Goal: Information Seeking & Learning: Learn about a topic

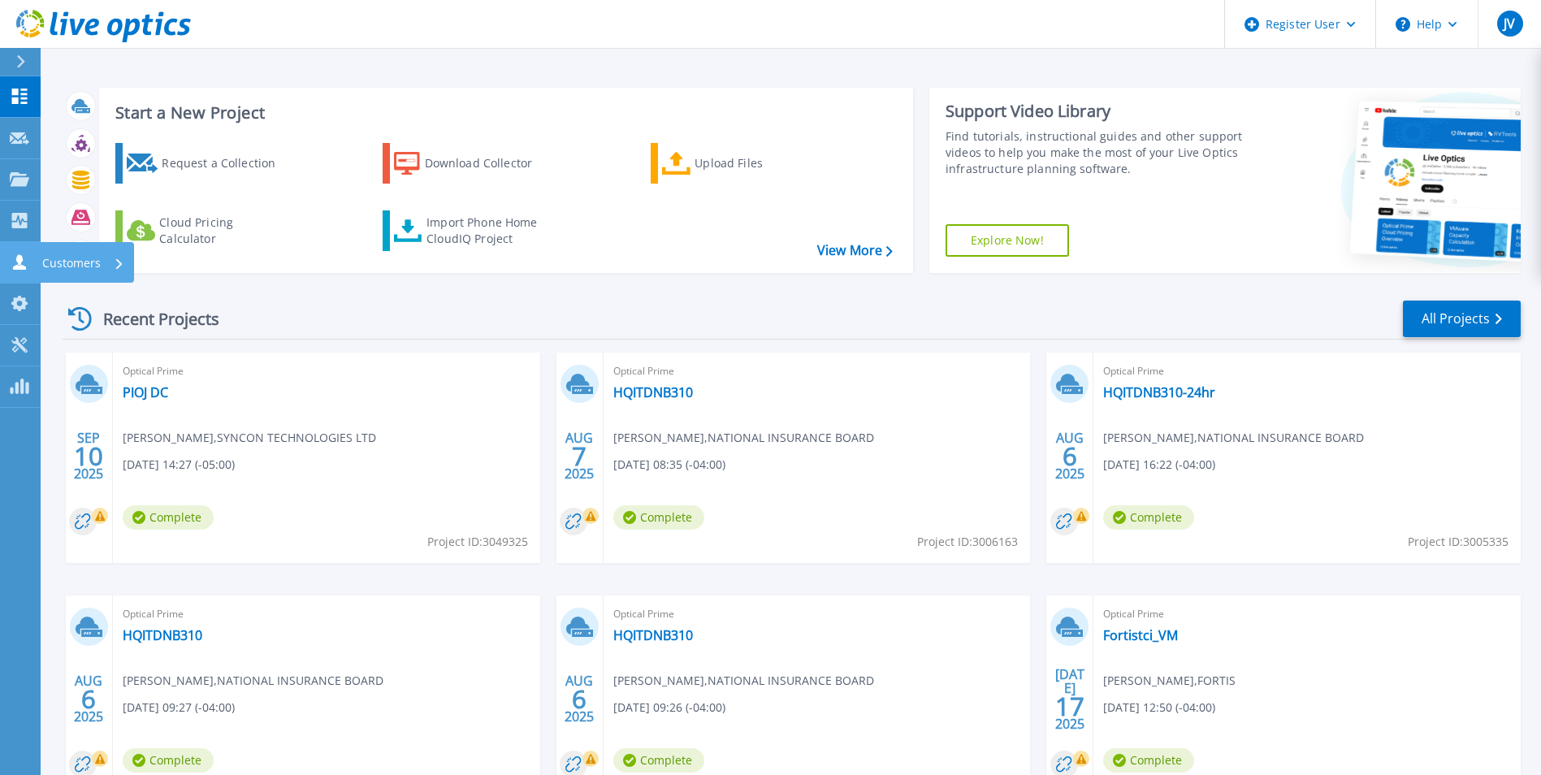
click at [21, 248] on link "Customers Customers" at bounding box center [20, 262] width 41 height 41
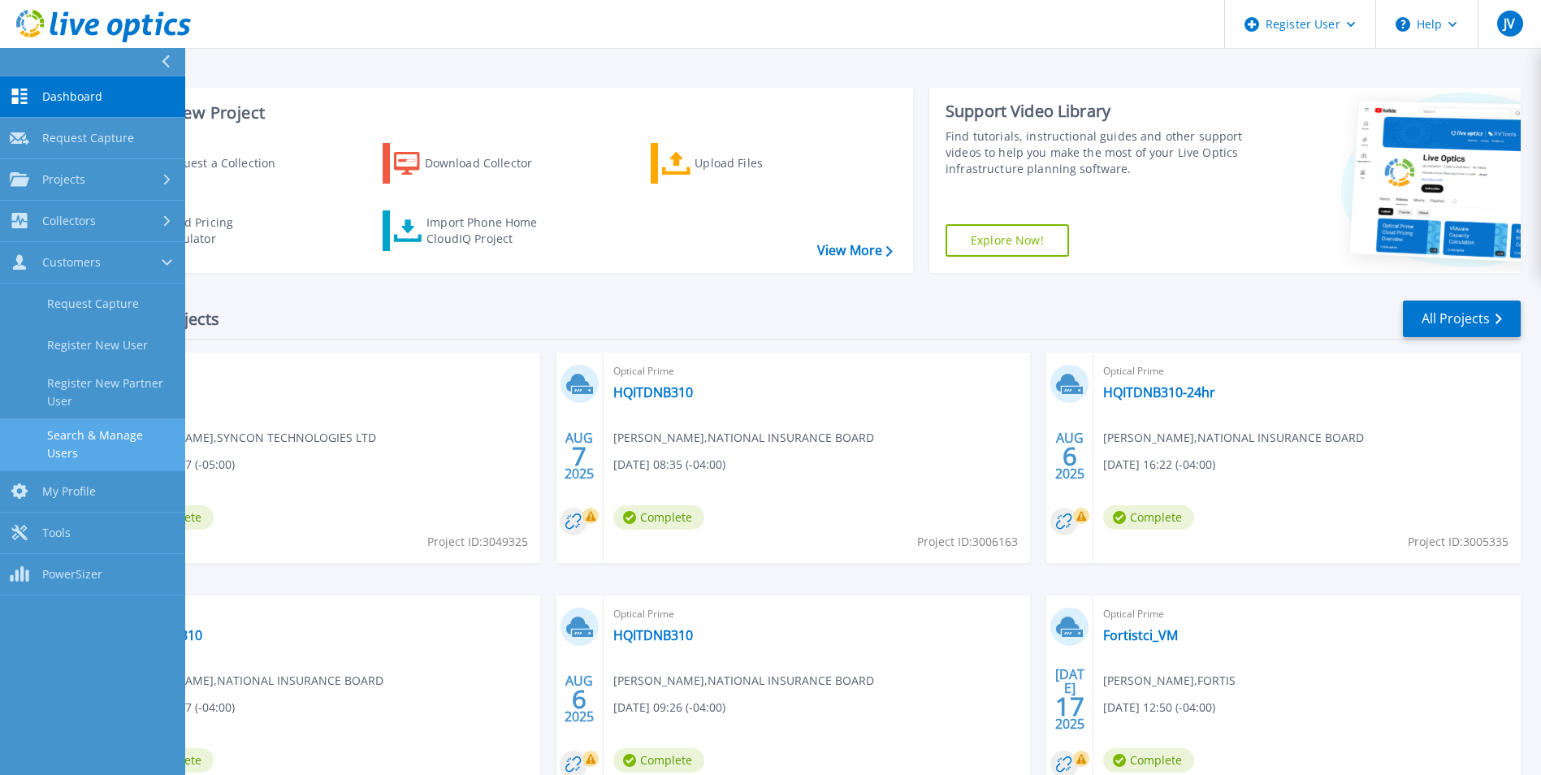
click at [71, 449] on link "Search & Manage Users" at bounding box center [92, 444] width 185 height 52
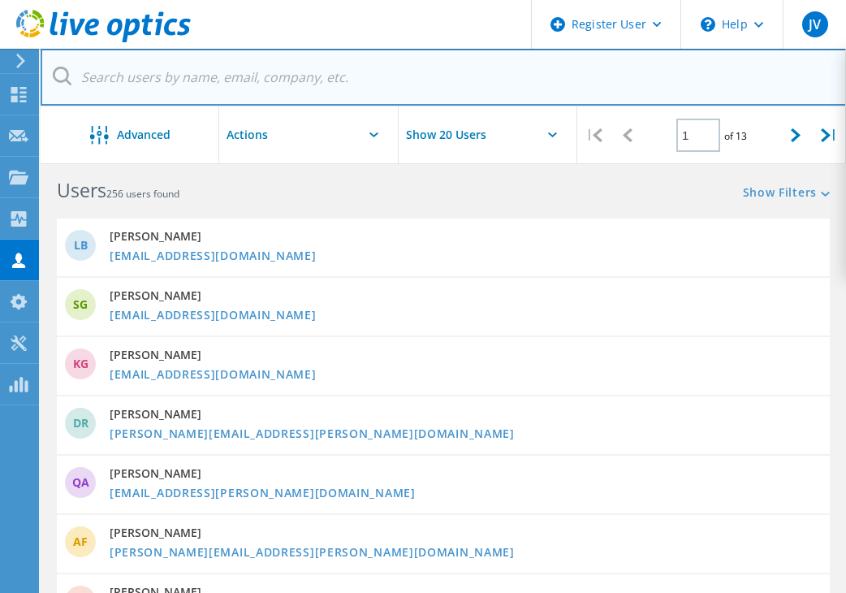
click at [194, 84] on input "text" at bounding box center [444, 77] width 807 height 57
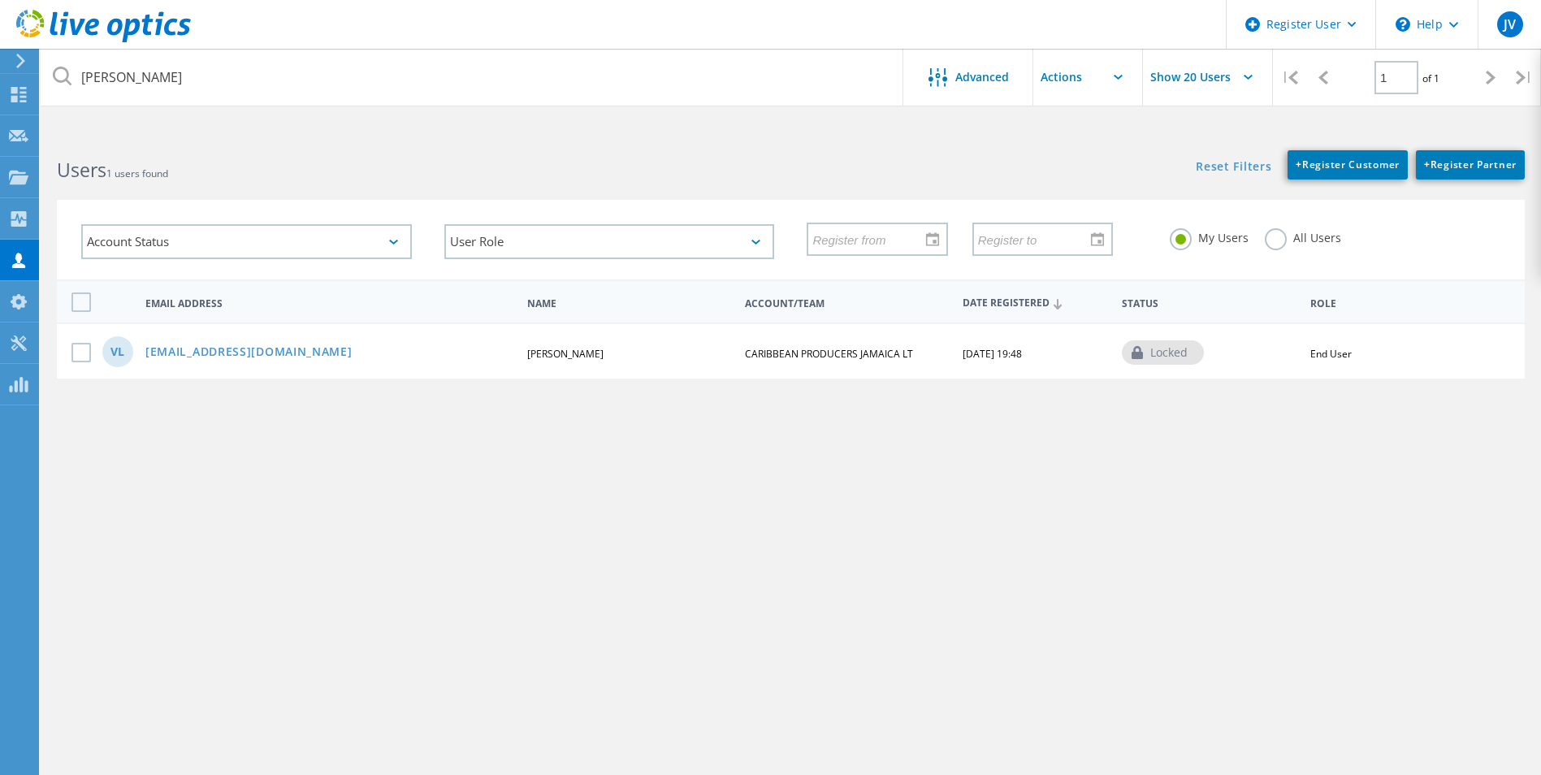
click at [1296, 235] on label "All Users" at bounding box center [1303, 235] width 76 height 15
click at [0, 0] on input "All Users" at bounding box center [0, 0] width 0 height 0
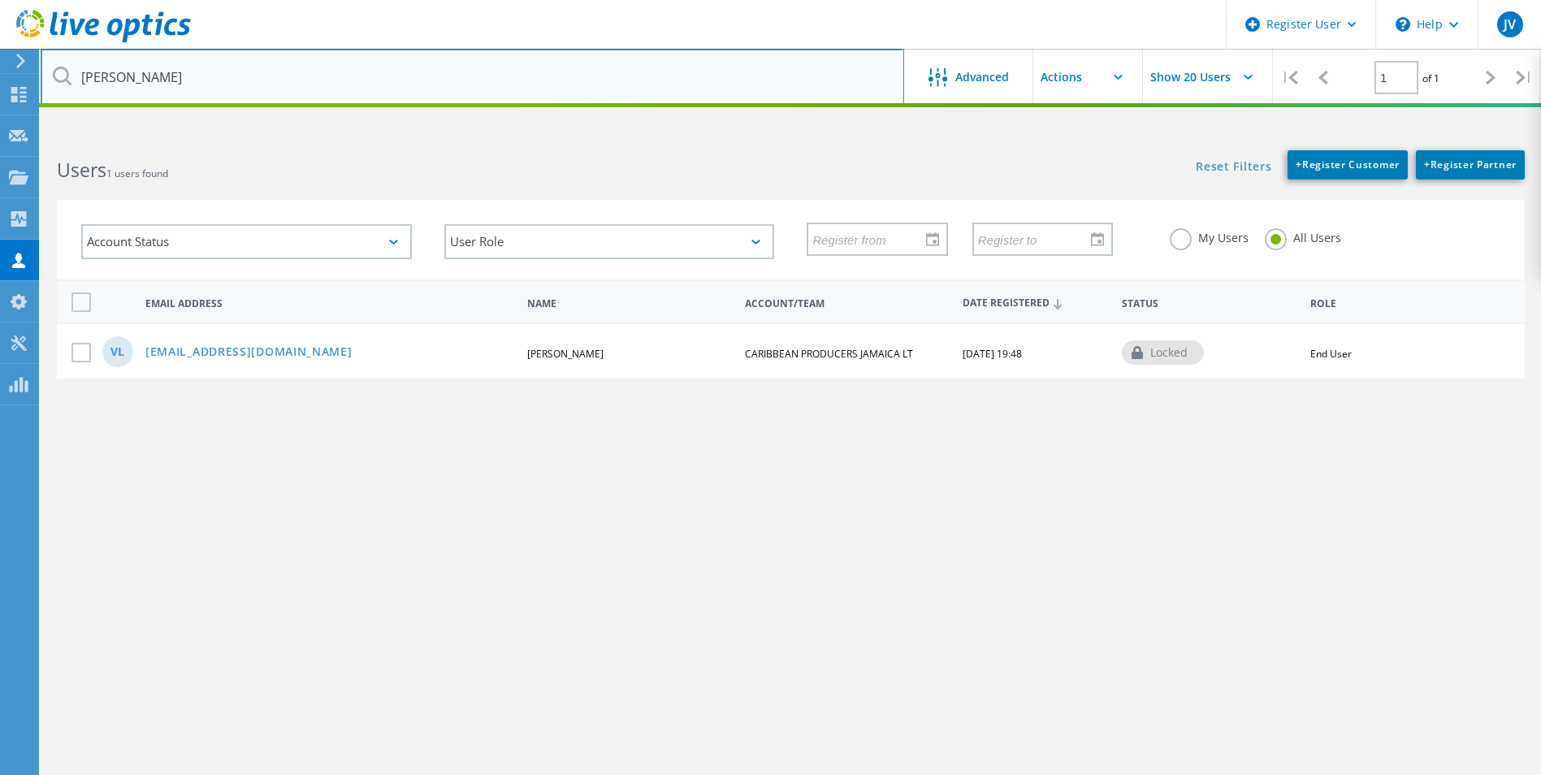
click at [183, 77] on input "vaughn" at bounding box center [472, 77] width 863 height 57
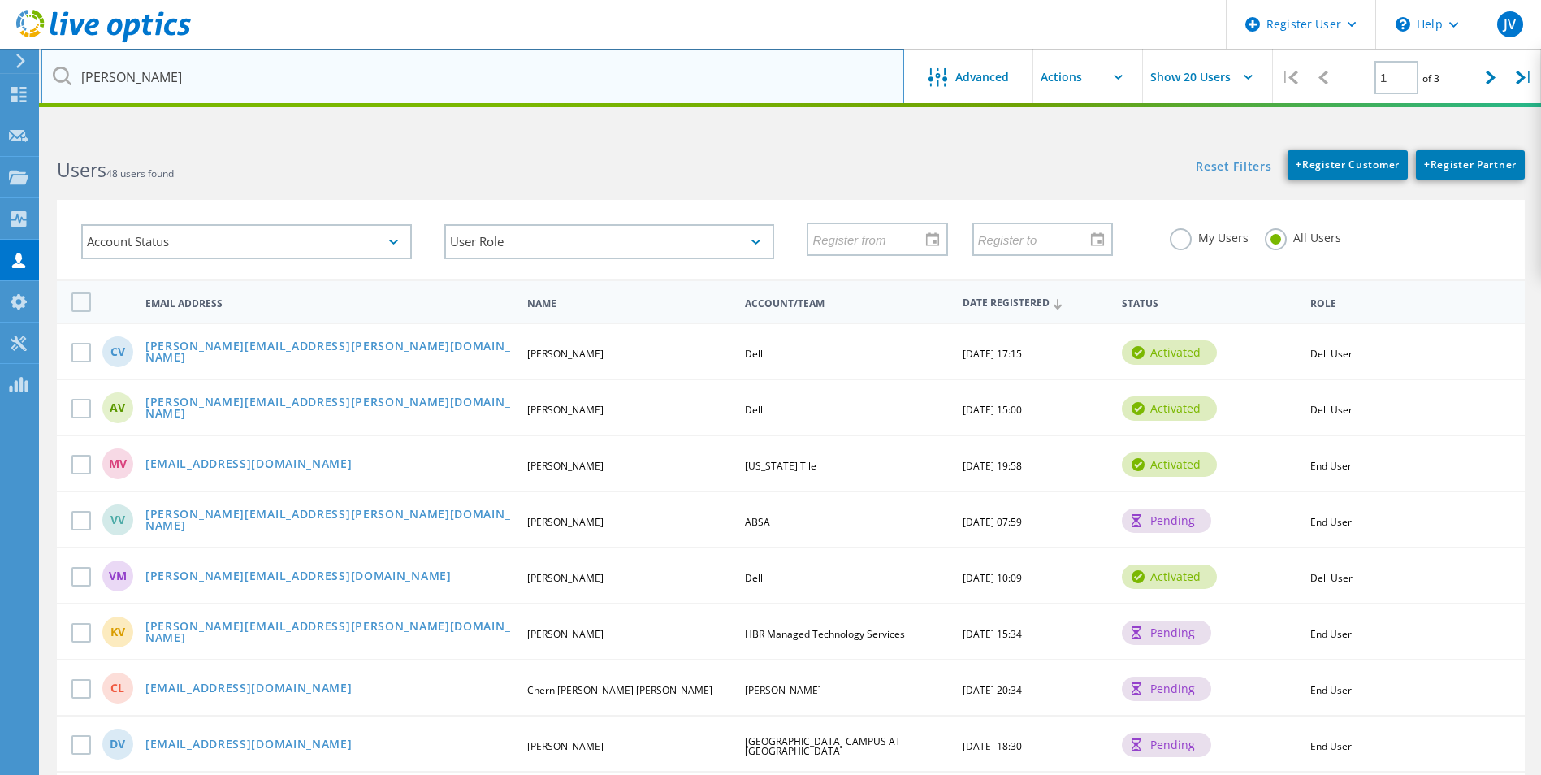
click at [330, 80] on input "vaughn haz" at bounding box center [472, 77] width 863 height 57
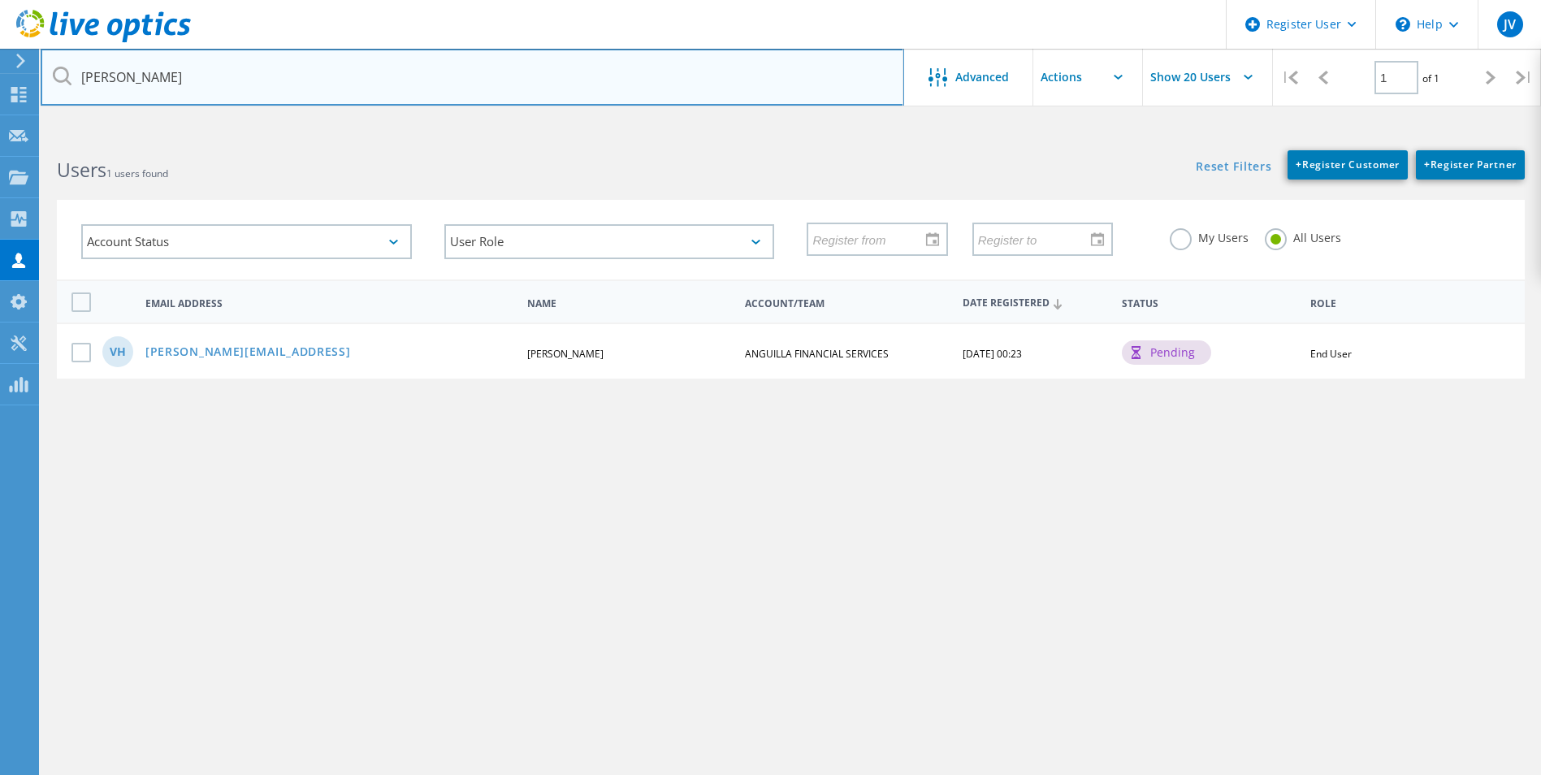
type input "vaughn haz"
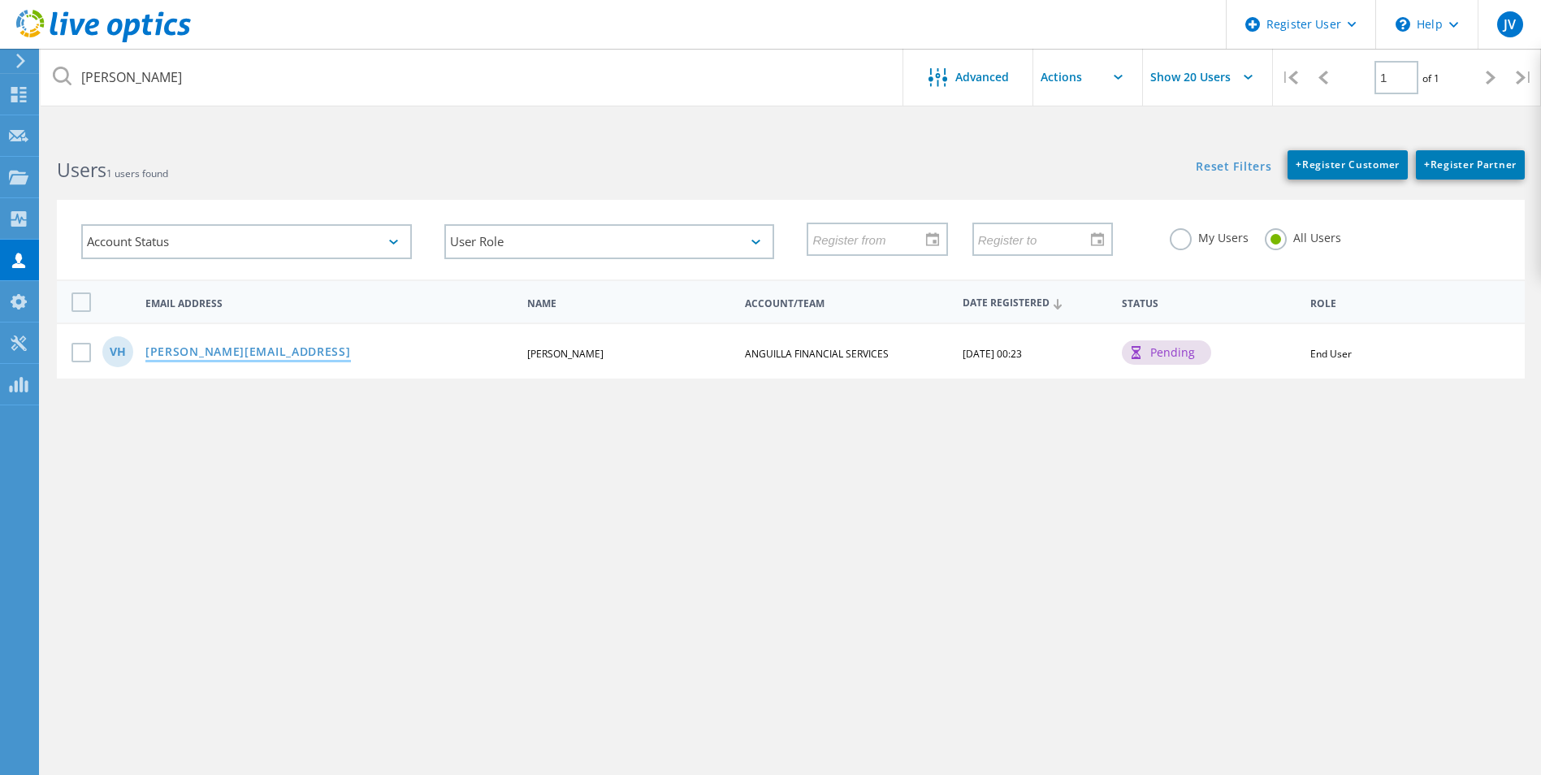
click at [243, 349] on link "[PERSON_NAME][EMAIL_ADDRESS]" at bounding box center [247, 353] width 205 height 14
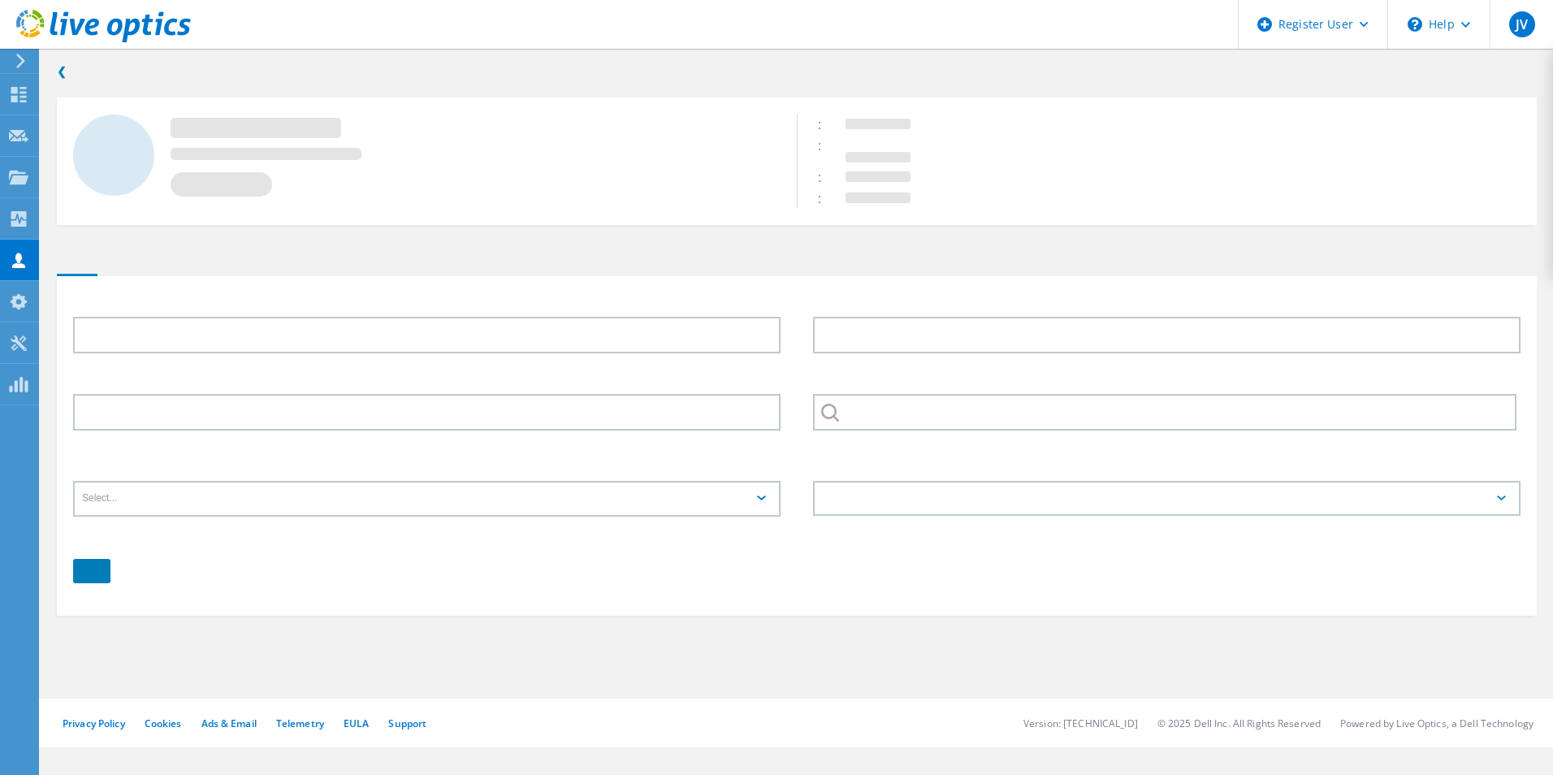
type input "Vaughn T."
type input "Hazel"
type input "ANGUILLA FINANCIAL SERVICES"
type input "English"
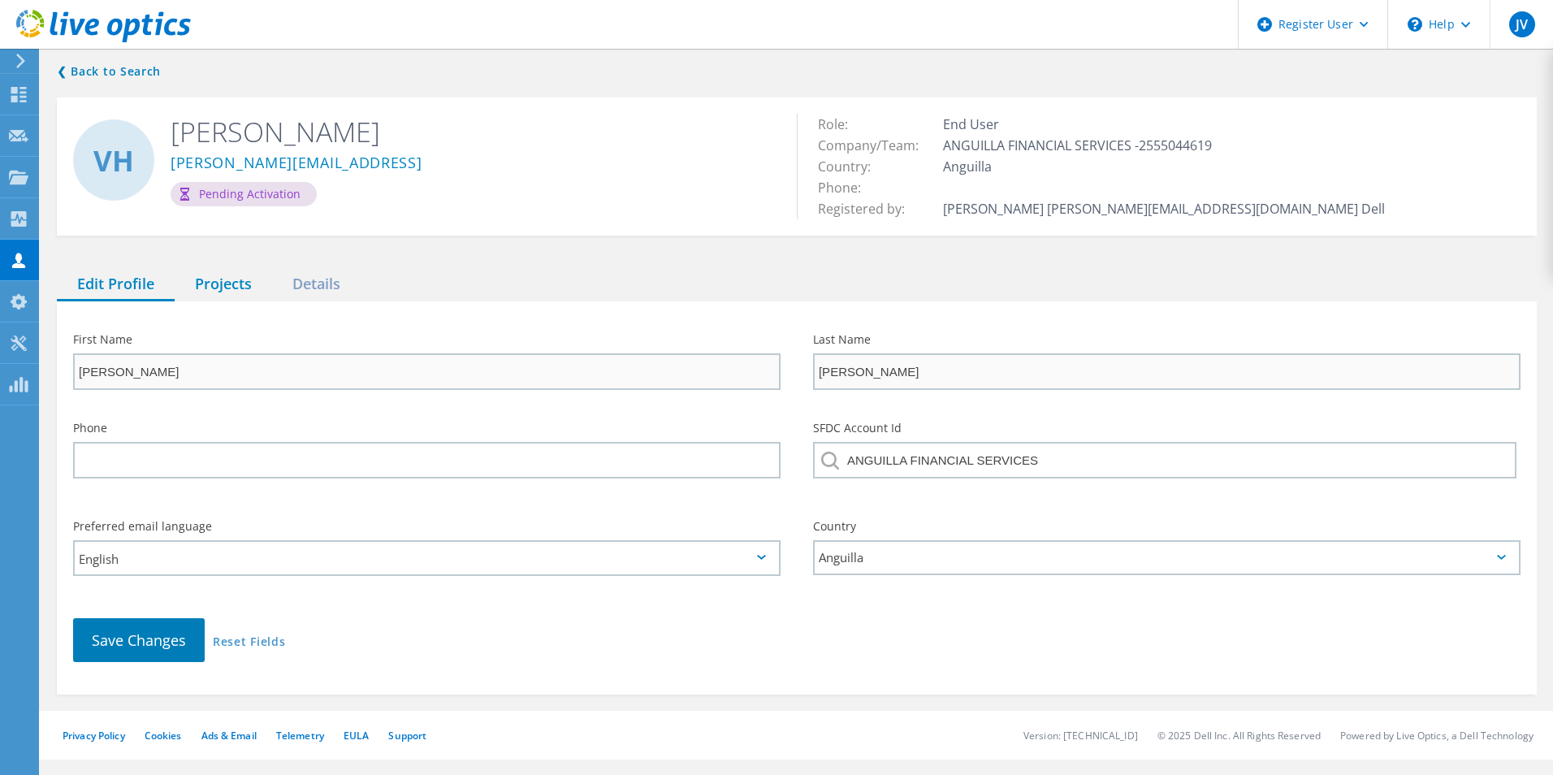
click at [233, 289] on div "Projects" at bounding box center [223, 284] width 97 height 33
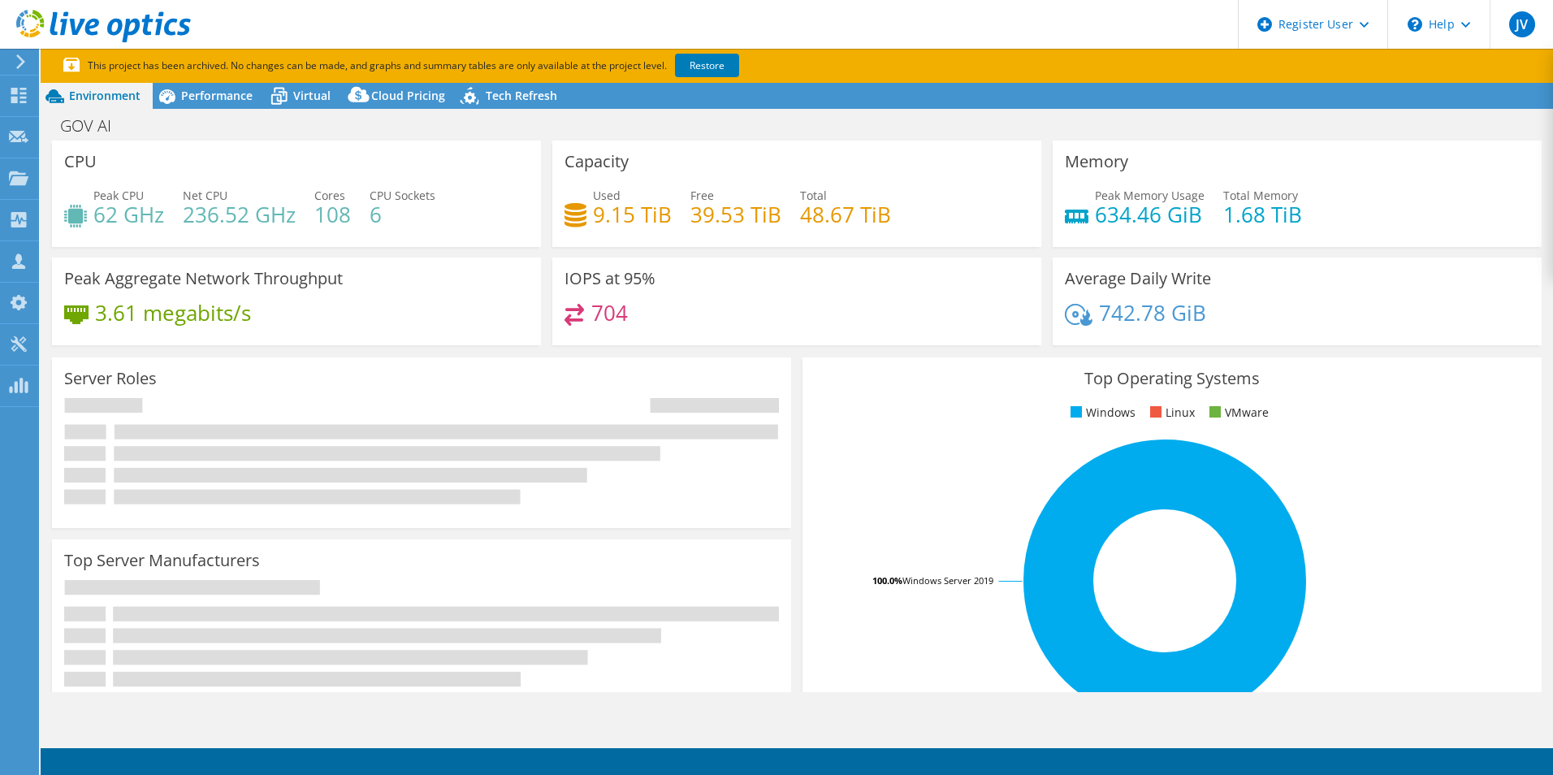
select select "USD"
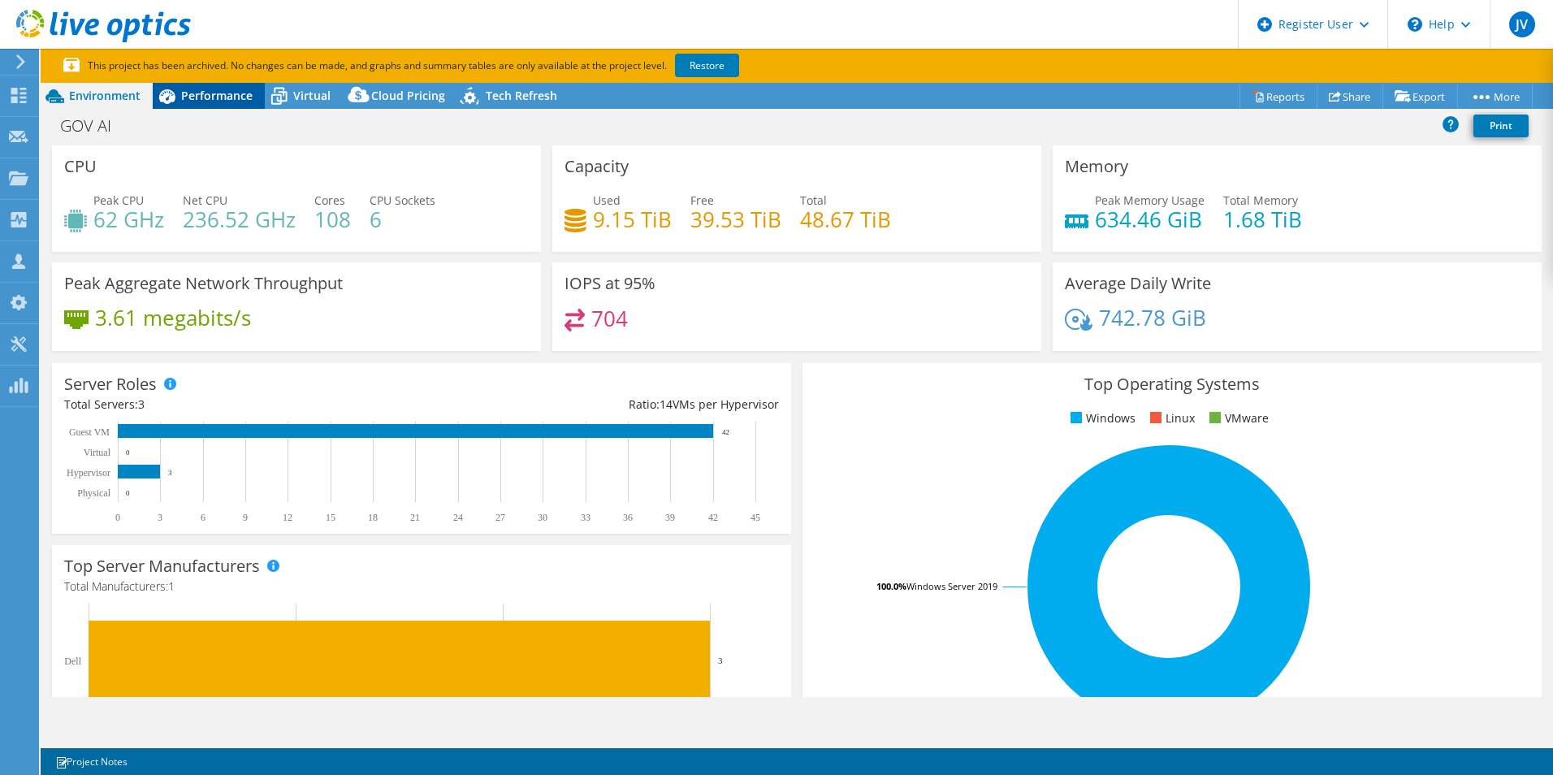
click at [215, 92] on span "Performance" at bounding box center [216, 95] width 71 height 15
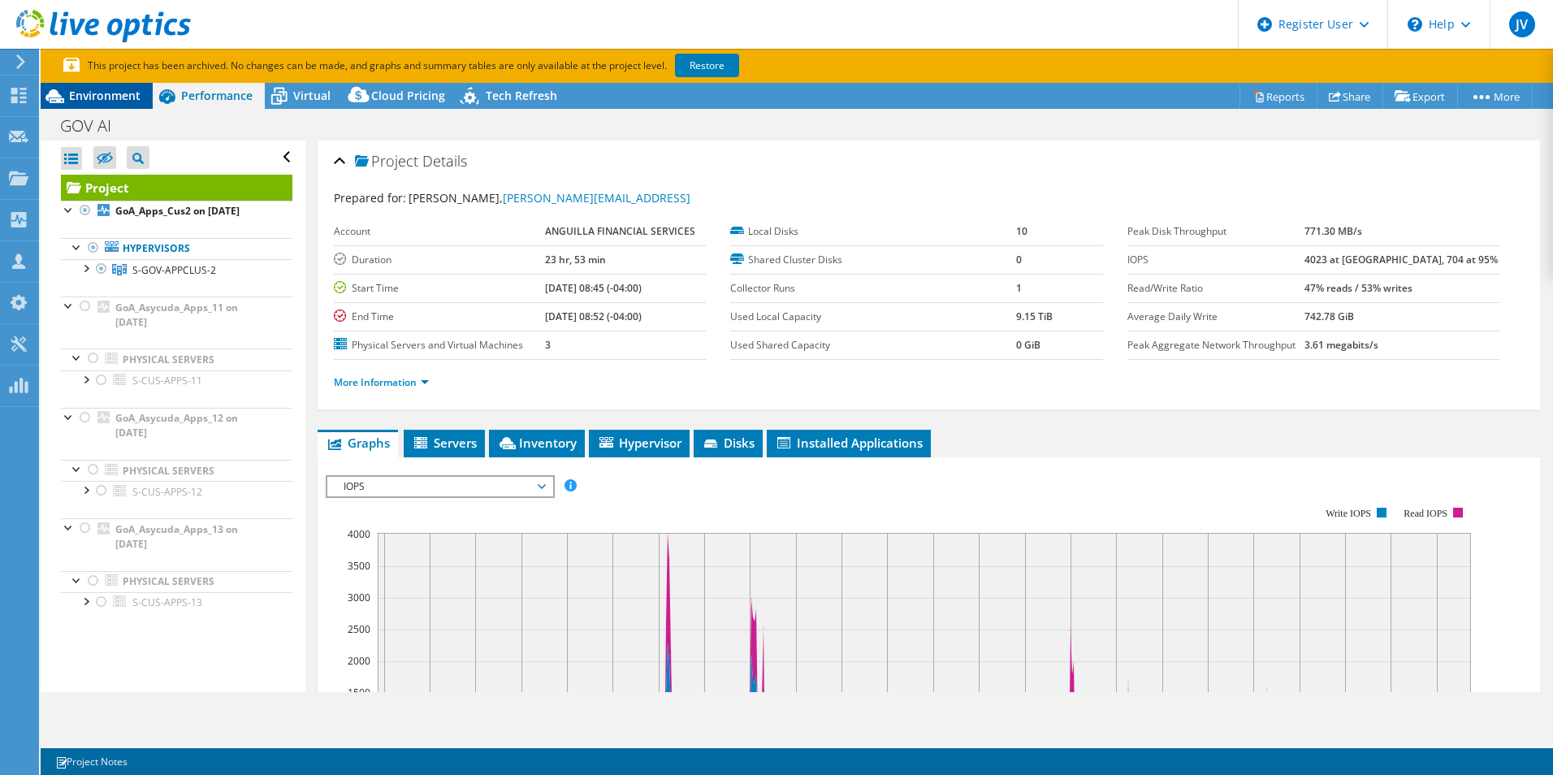
click at [125, 94] on span "Environment" at bounding box center [104, 95] width 71 height 15
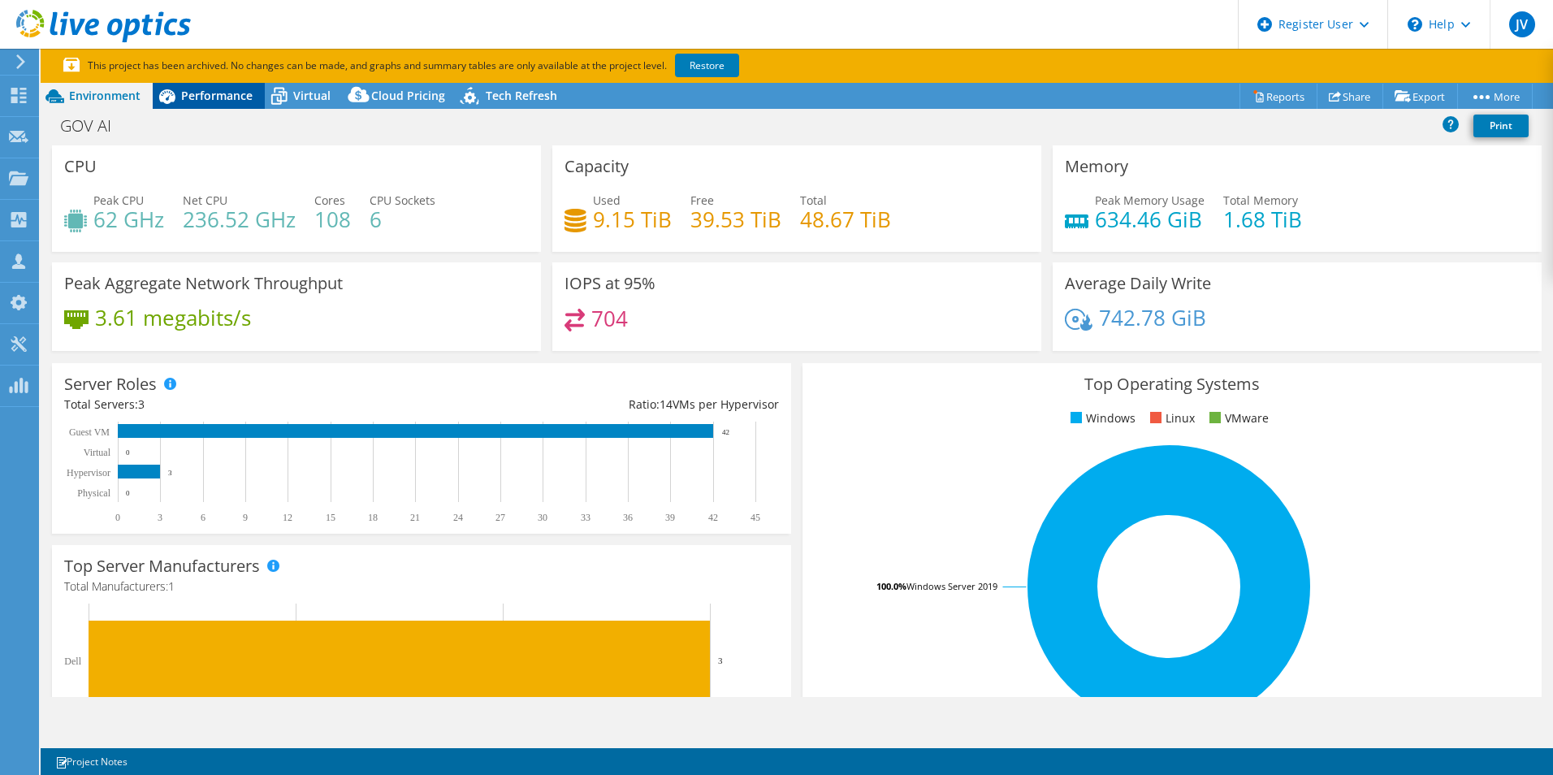
click at [205, 92] on span "Performance" at bounding box center [216, 95] width 71 height 15
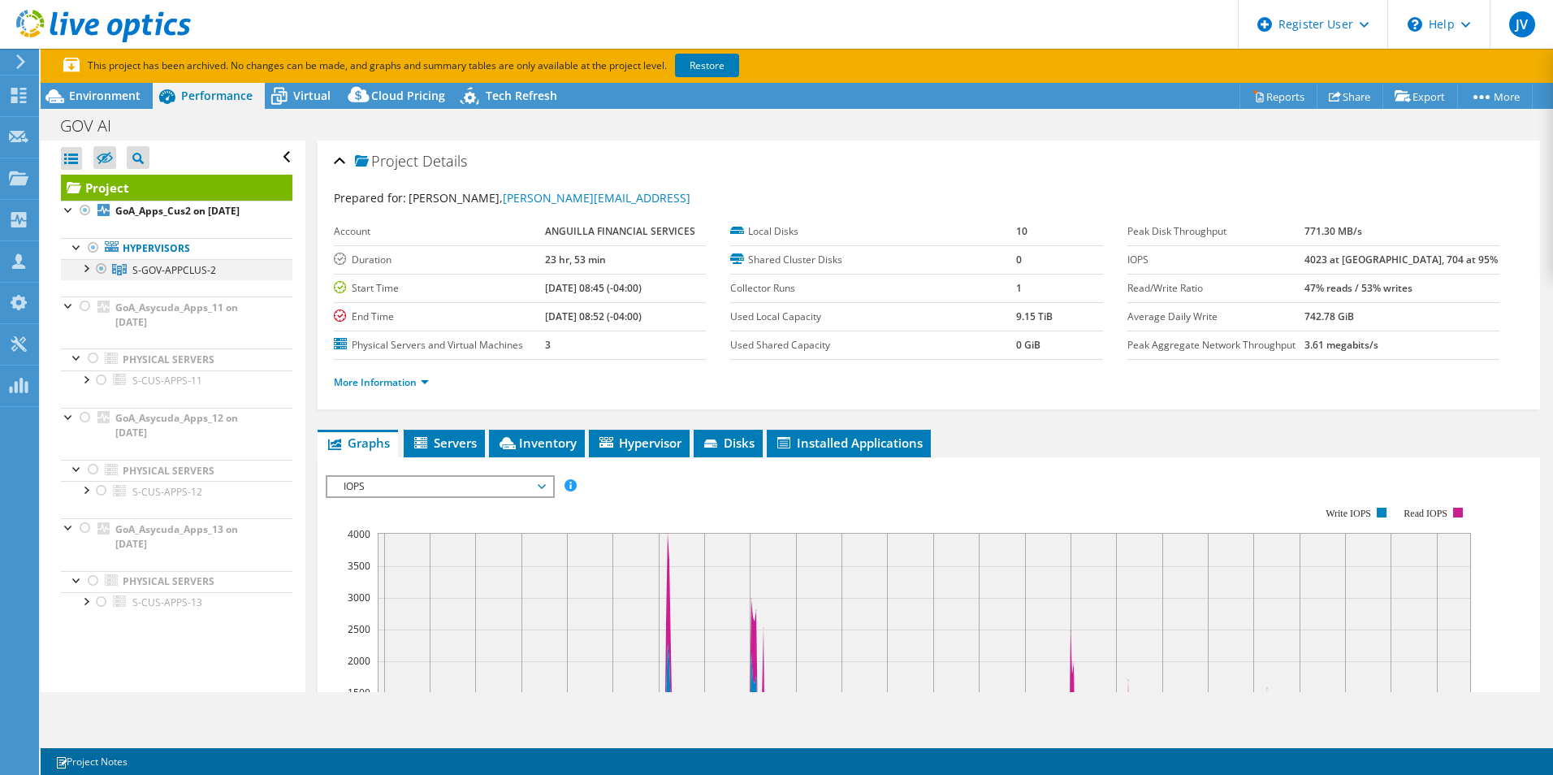
click at [85, 269] on div at bounding box center [85, 267] width 16 height 16
click at [89, 291] on div at bounding box center [93, 288] width 16 height 16
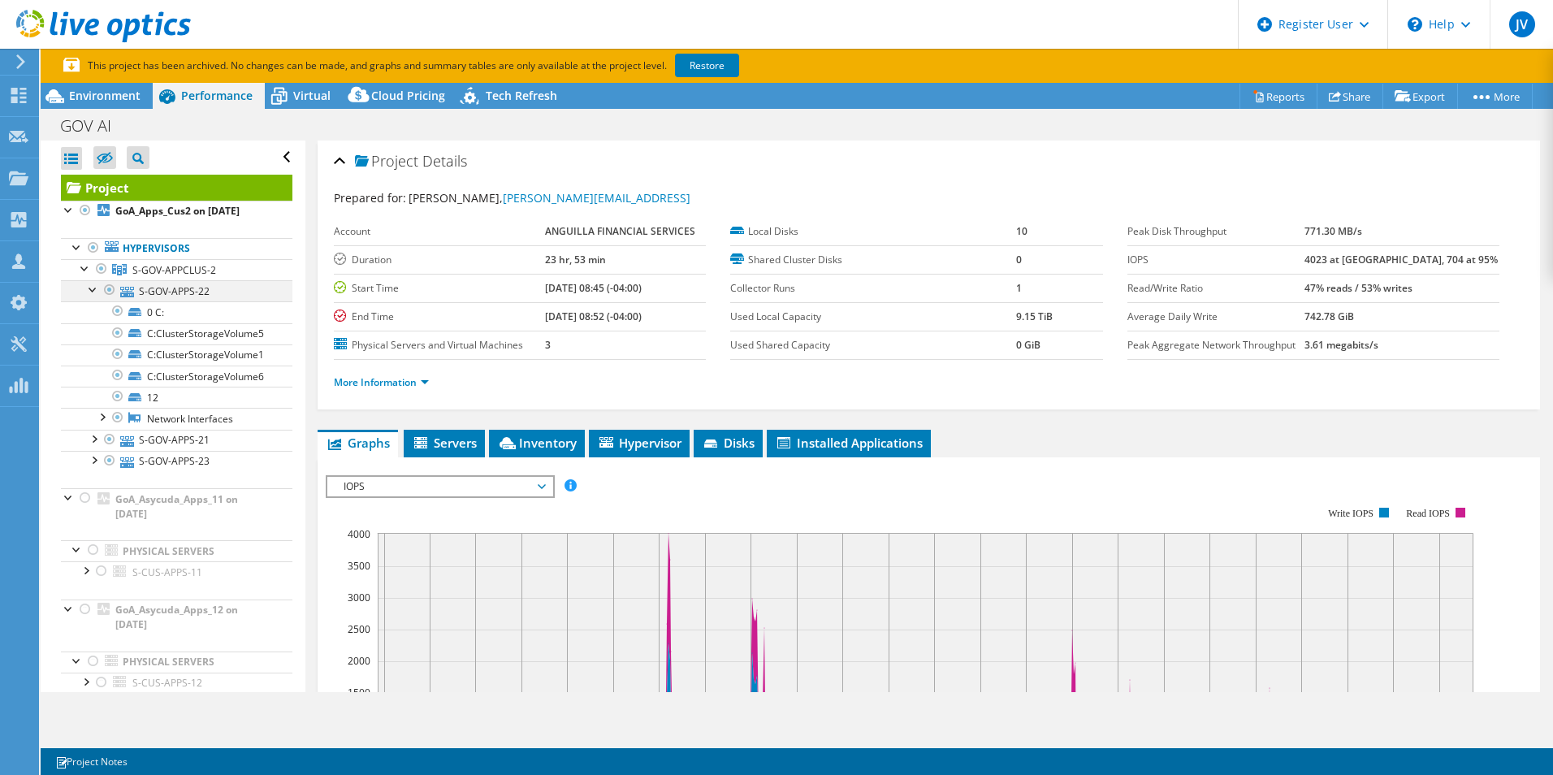
click at [89, 291] on div at bounding box center [93, 288] width 16 height 16
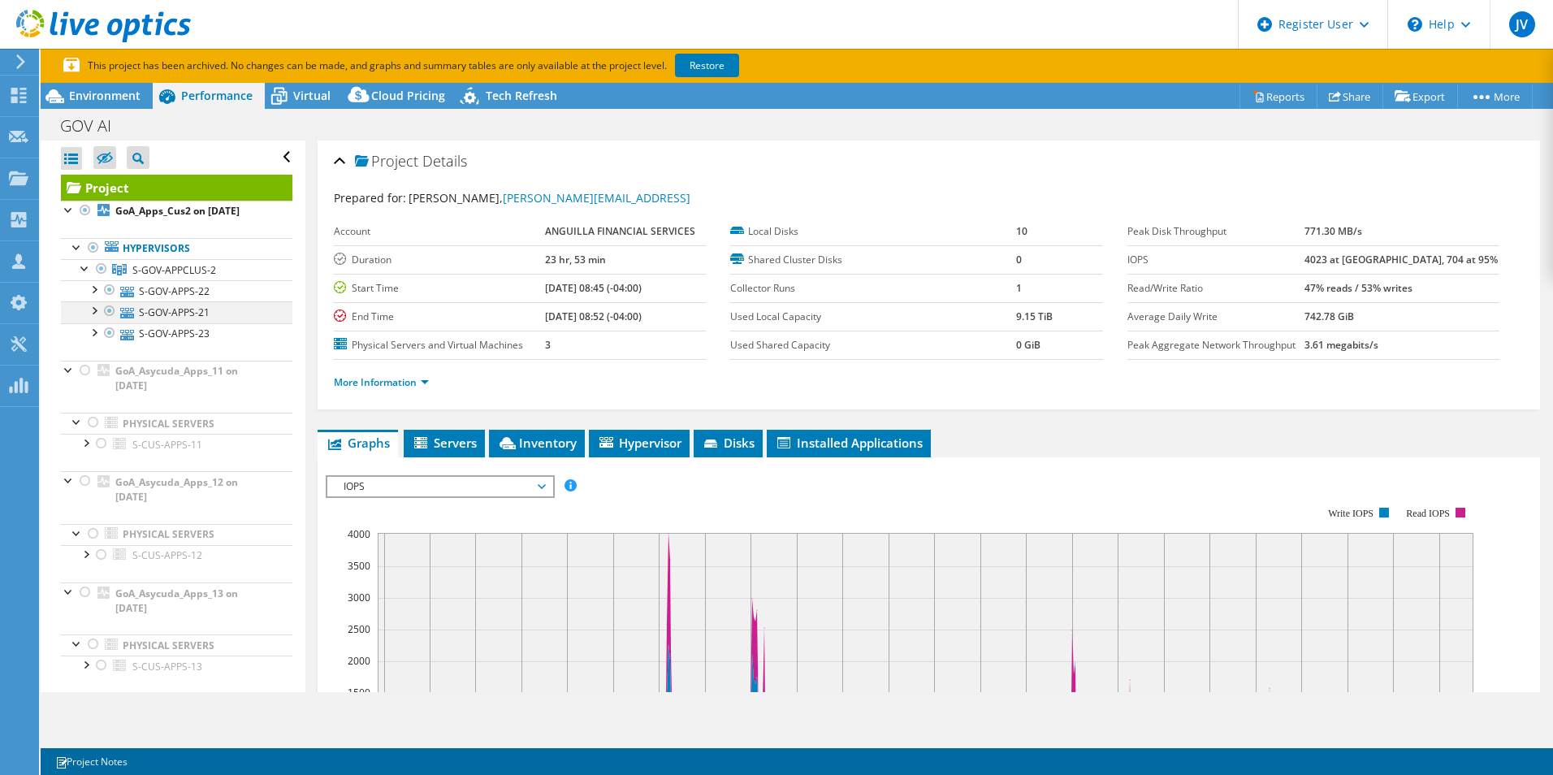
click at [95, 313] on div at bounding box center [93, 309] width 16 height 16
click at [93, 336] on div at bounding box center [93, 331] width 16 height 16
click at [93, 332] on div at bounding box center [93, 331] width 16 height 16
click at [91, 290] on div at bounding box center [93, 288] width 16 height 16
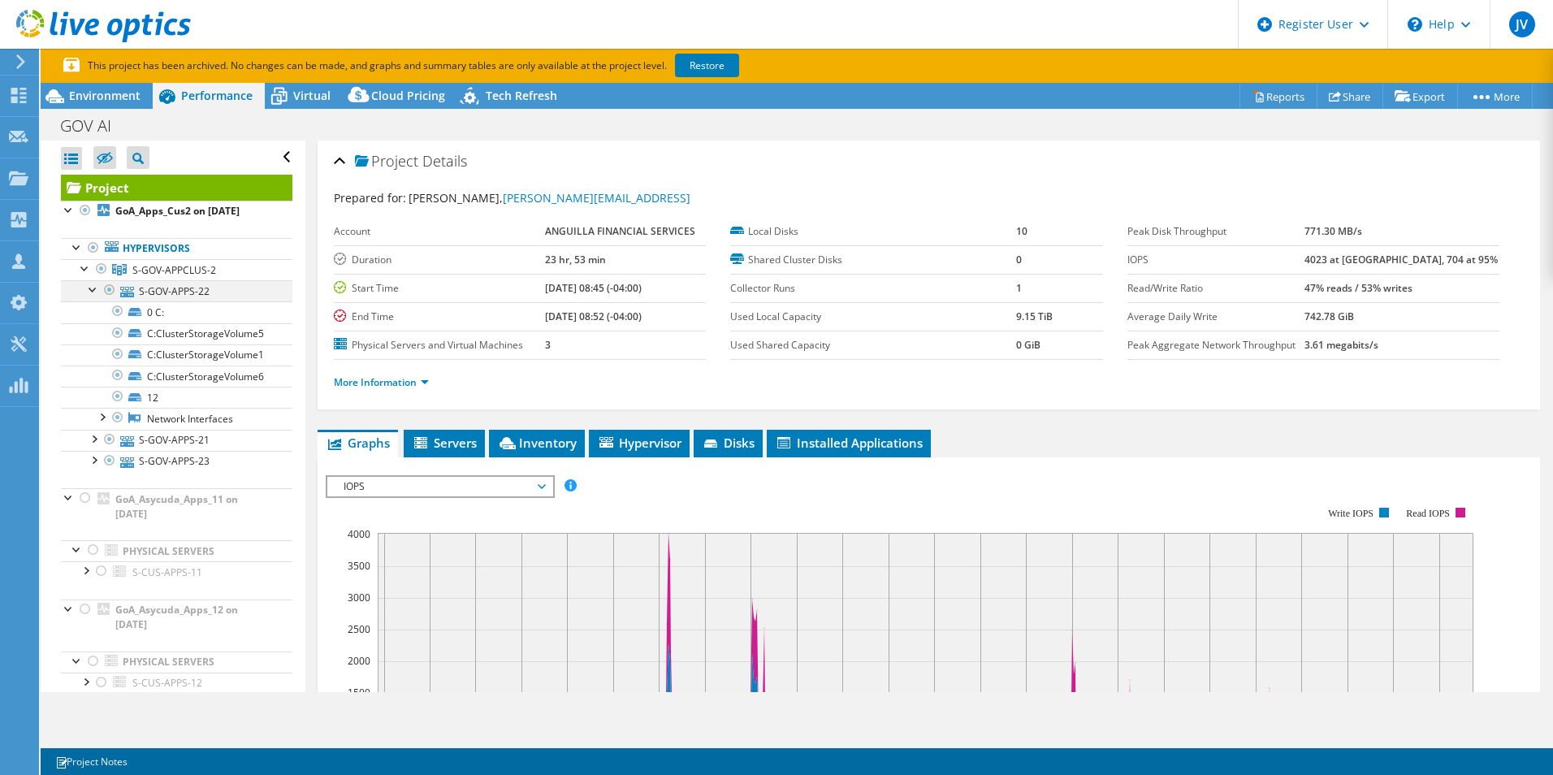
click at [91, 290] on div at bounding box center [93, 288] width 16 height 16
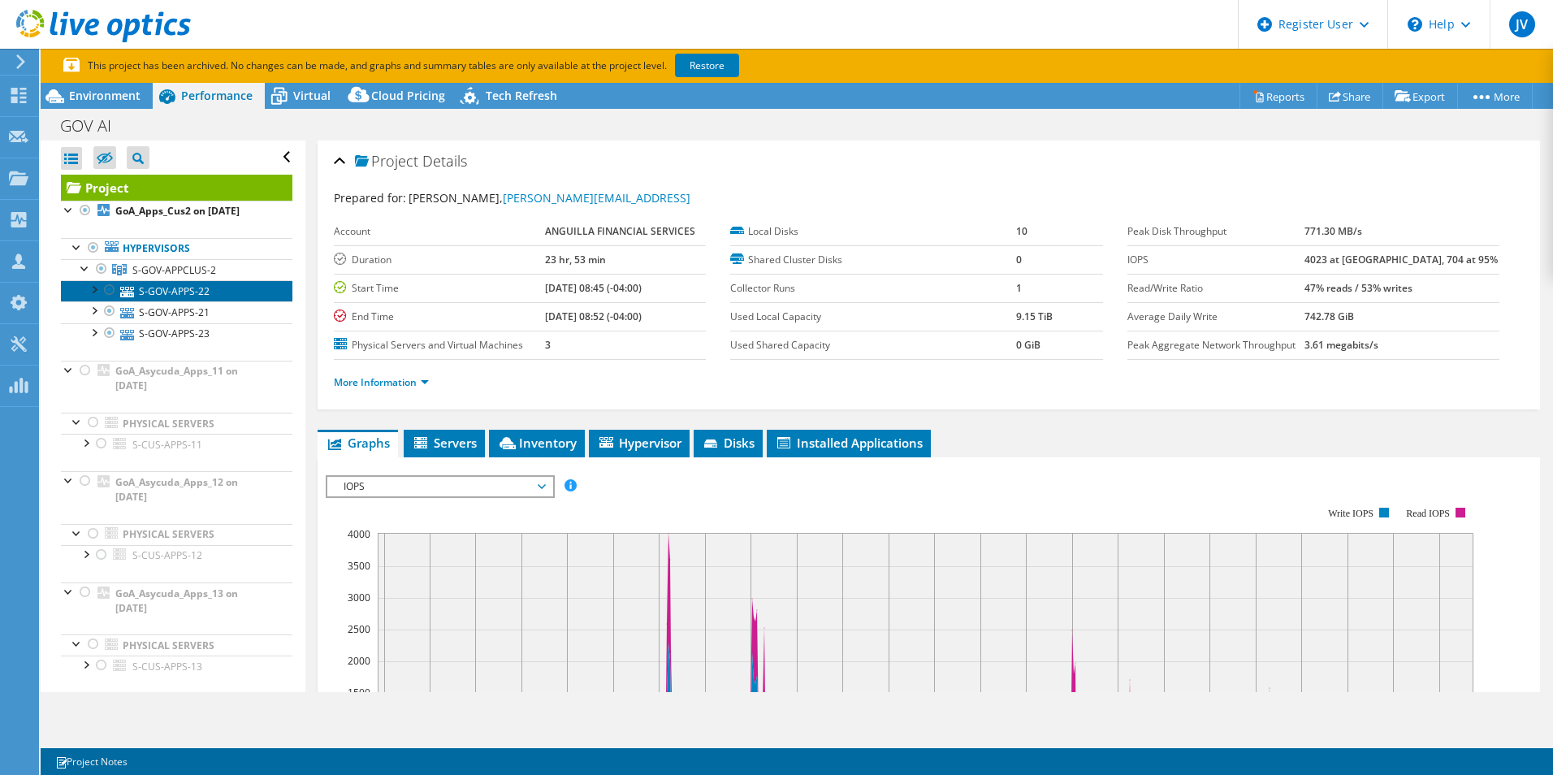
click at [158, 290] on link "S-GOV-APPS-22" at bounding box center [176, 290] width 231 height 21
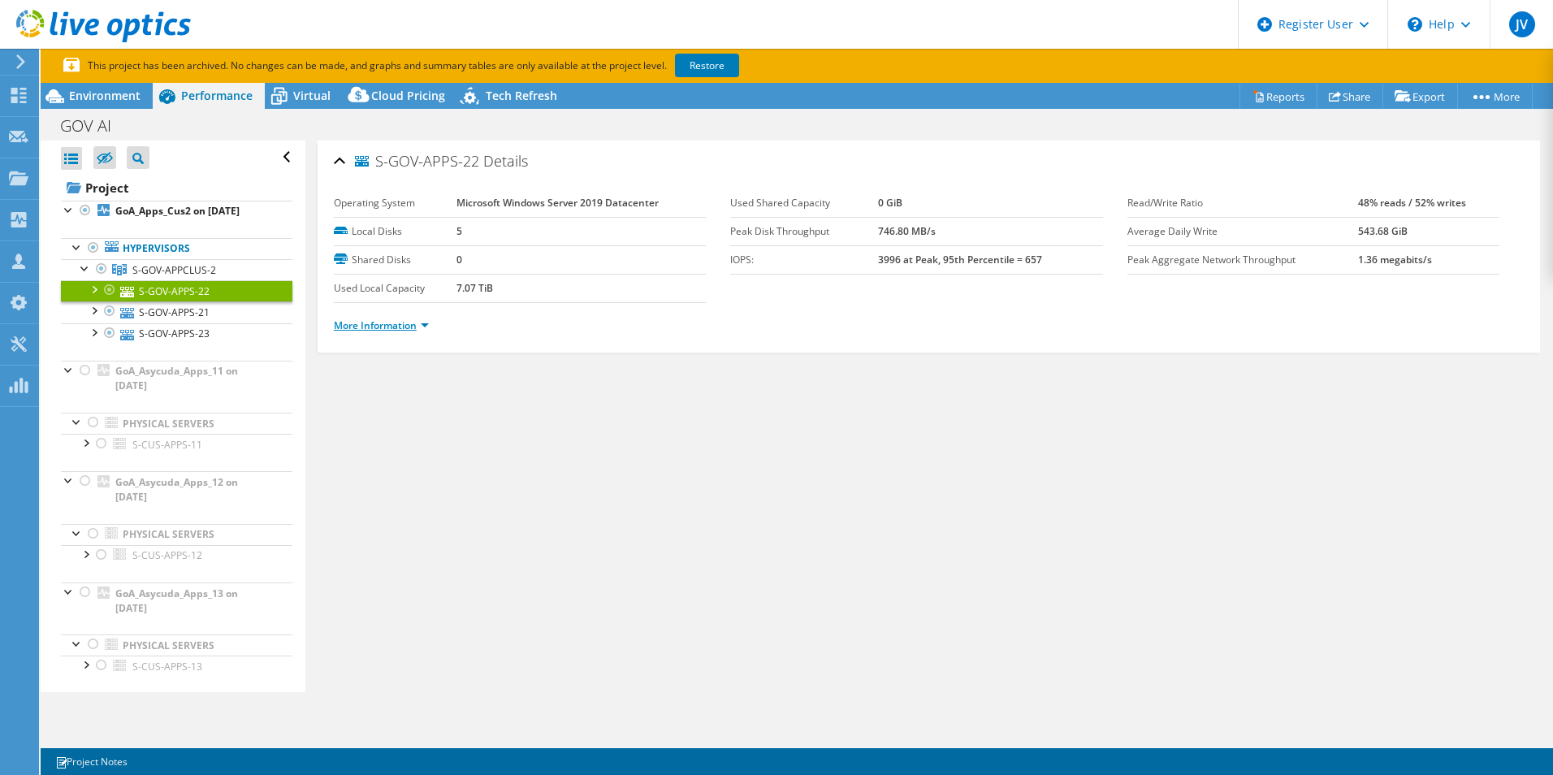
click at [400, 327] on link "More Information" at bounding box center [381, 325] width 95 height 14
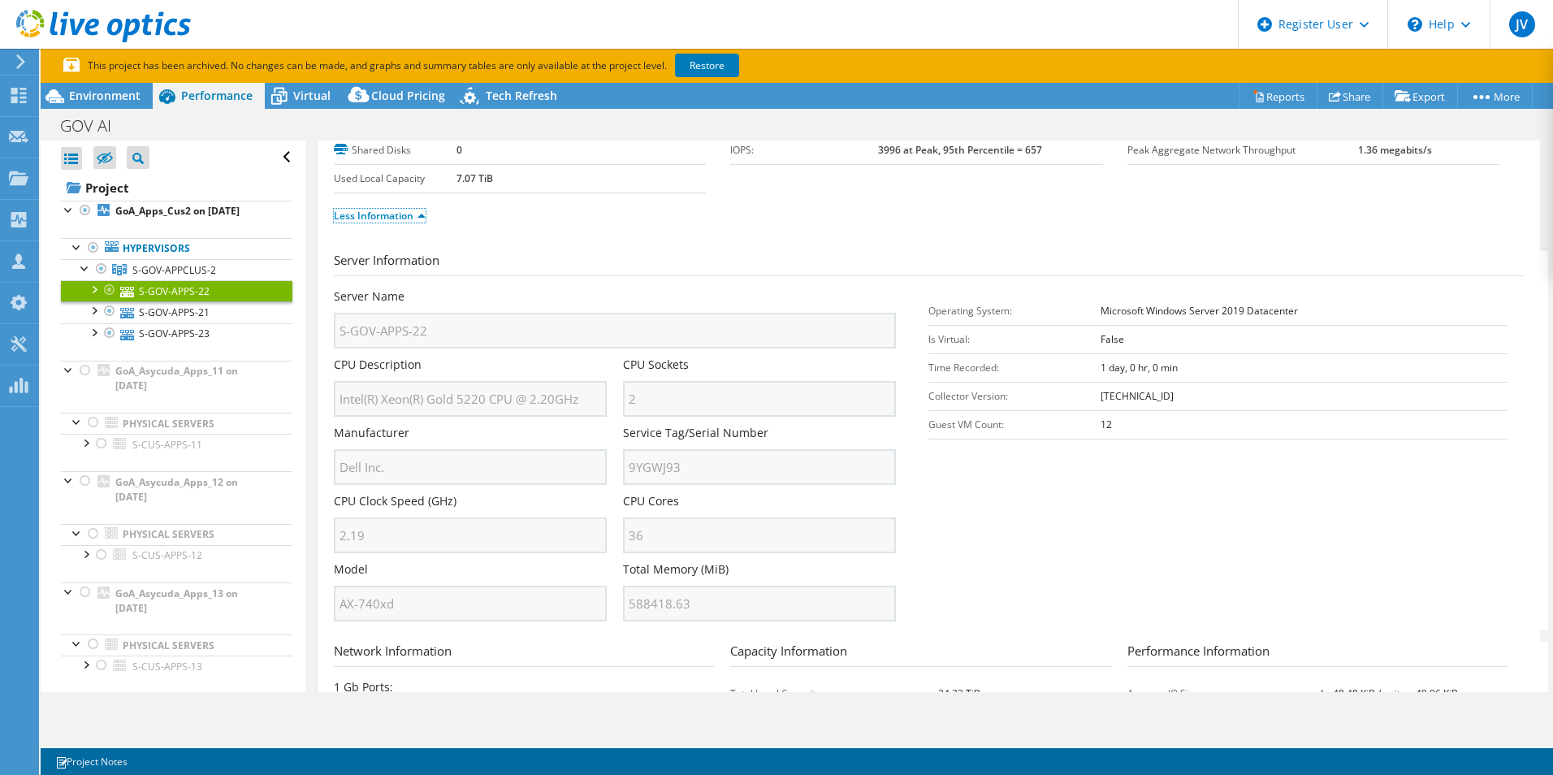
scroll to position [81, 0]
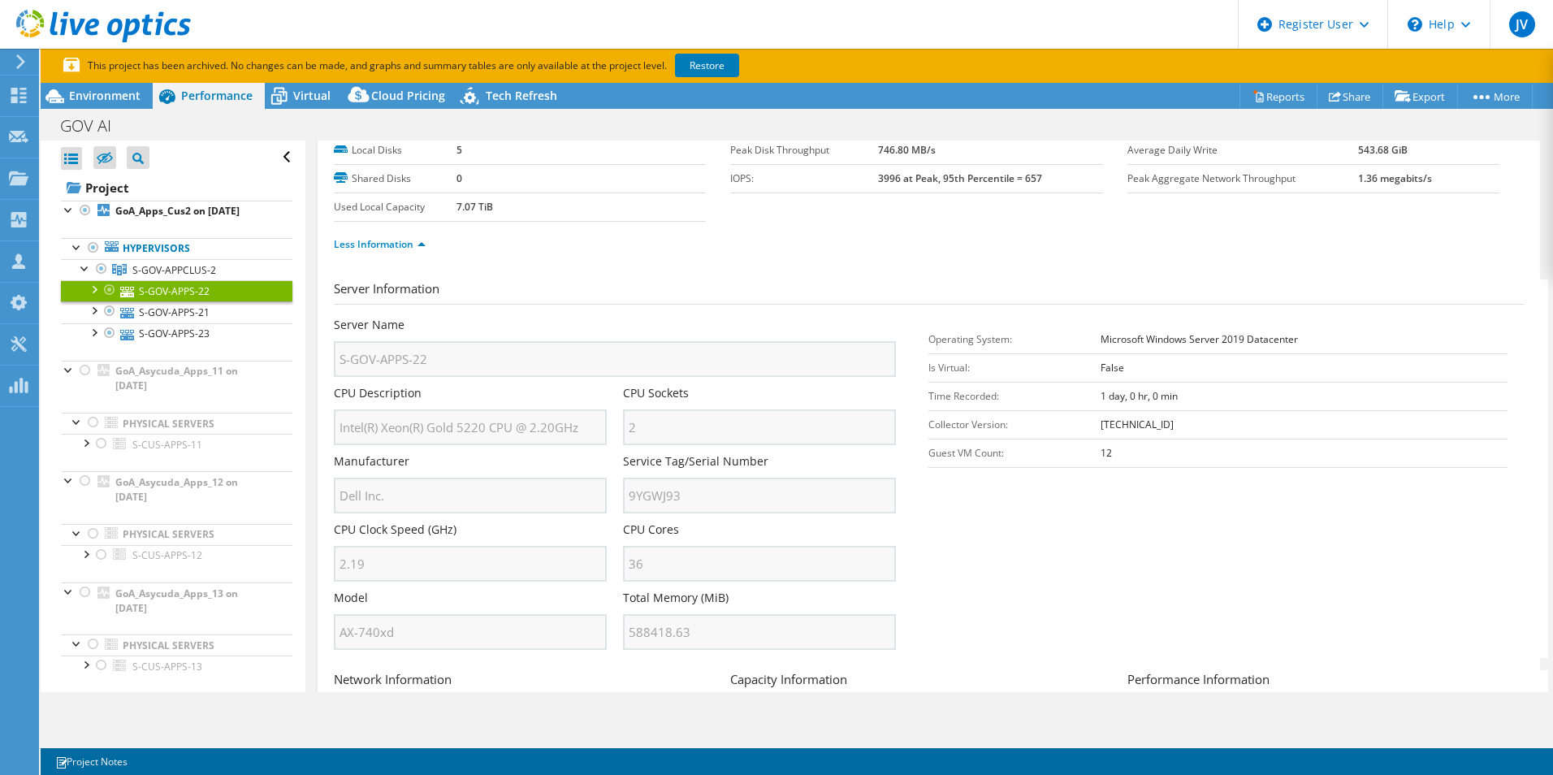
click at [902, 341] on div "Server Name S-GOV-APPS-22" at bounding box center [623, 347] width 578 height 60
click at [903, 342] on div "Server Name S-GOV-APPS-22" at bounding box center [623, 347] width 578 height 60
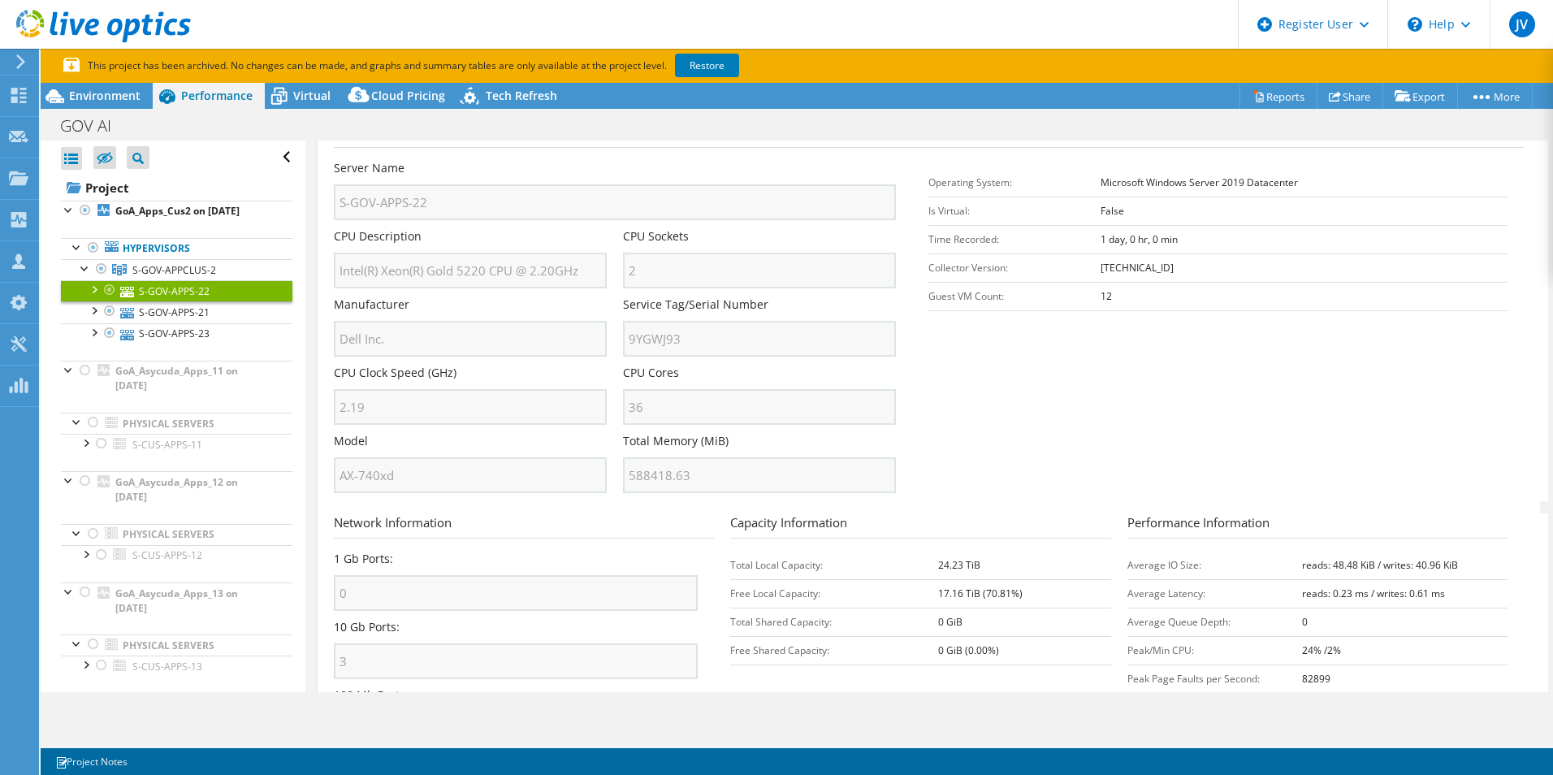
scroll to position [29, 0]
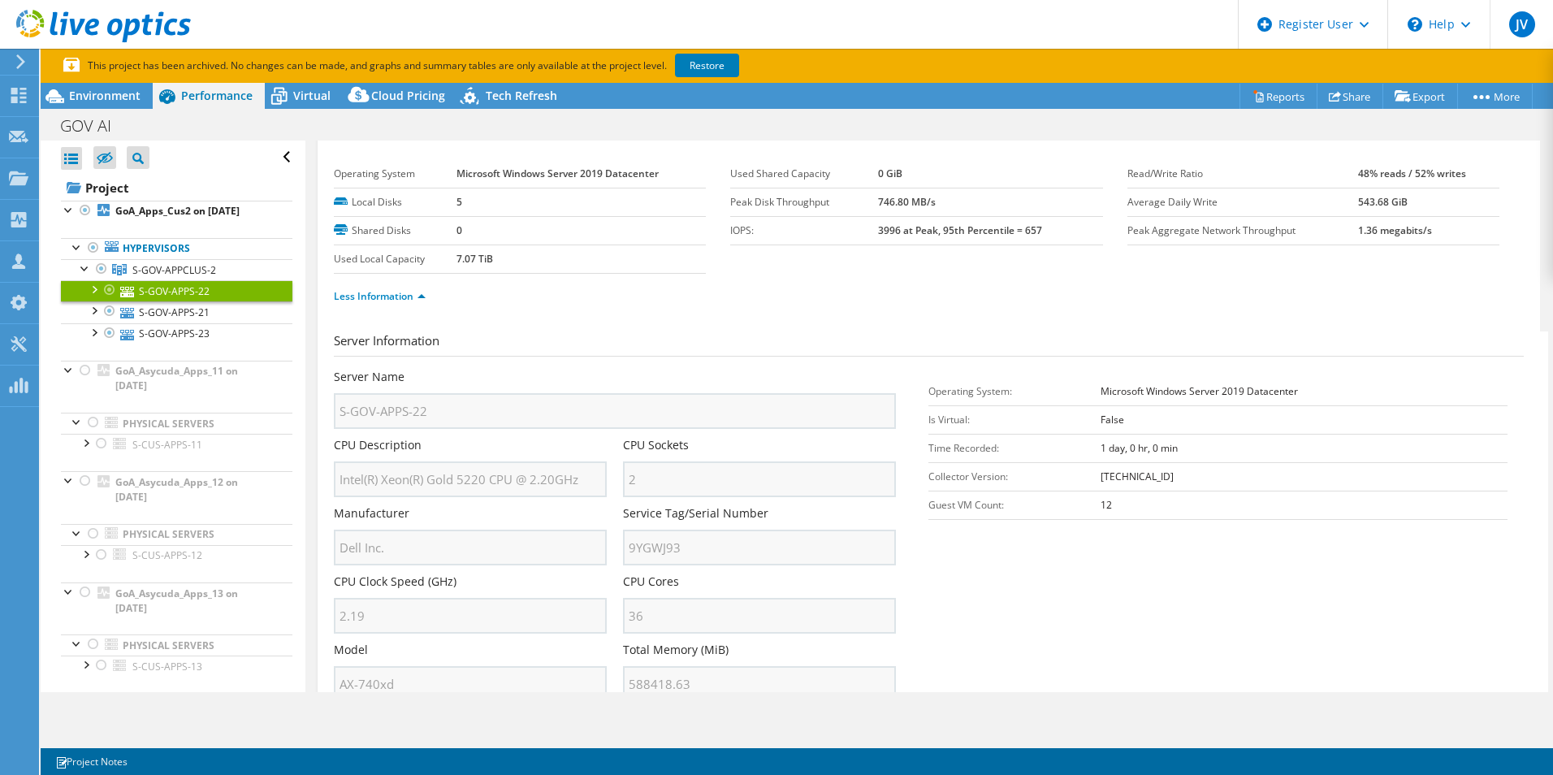
click at [907, 386] on div "Server Name S-GOV-APPS-22 CPU Description Intel(R) Xeon(R) Gold 5220 CPU @ 2.20…" at bounding box center [631, 539] width 595 height 341
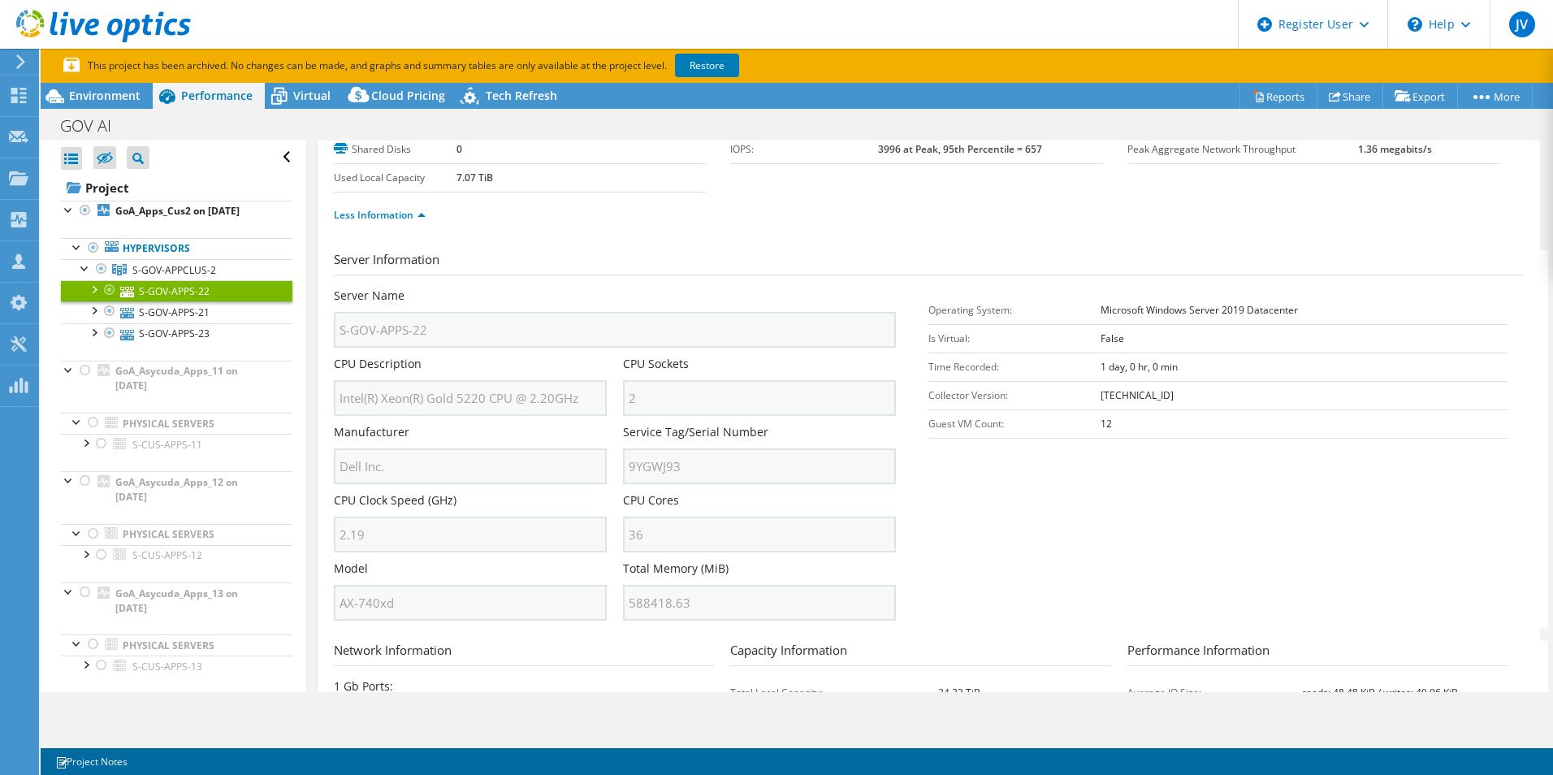
click at [907, 386] on div "Server Name S-GOV-APPS-22 CPU Description Intel(R) Xeon(R) Gold 5220 CPU @ 2.20…" at bounding box center [631, 458] width 595 height 341
click at [902, 379] on div "CPU Sockets 2" at bounding box center [767, 386] width 289 height 60
click at [905, 357] on div "CPU Sockets 2" at bounding box center [767, 386] width 289 height 60
click at [902, 353] on div "Server Name S-GOV-APPS-22" at bounding box center [623, 322] width 578 height 68
click at [902, 356] on div "CPU Sockets 2" at bounding box center [767, 386] width 289 height 60
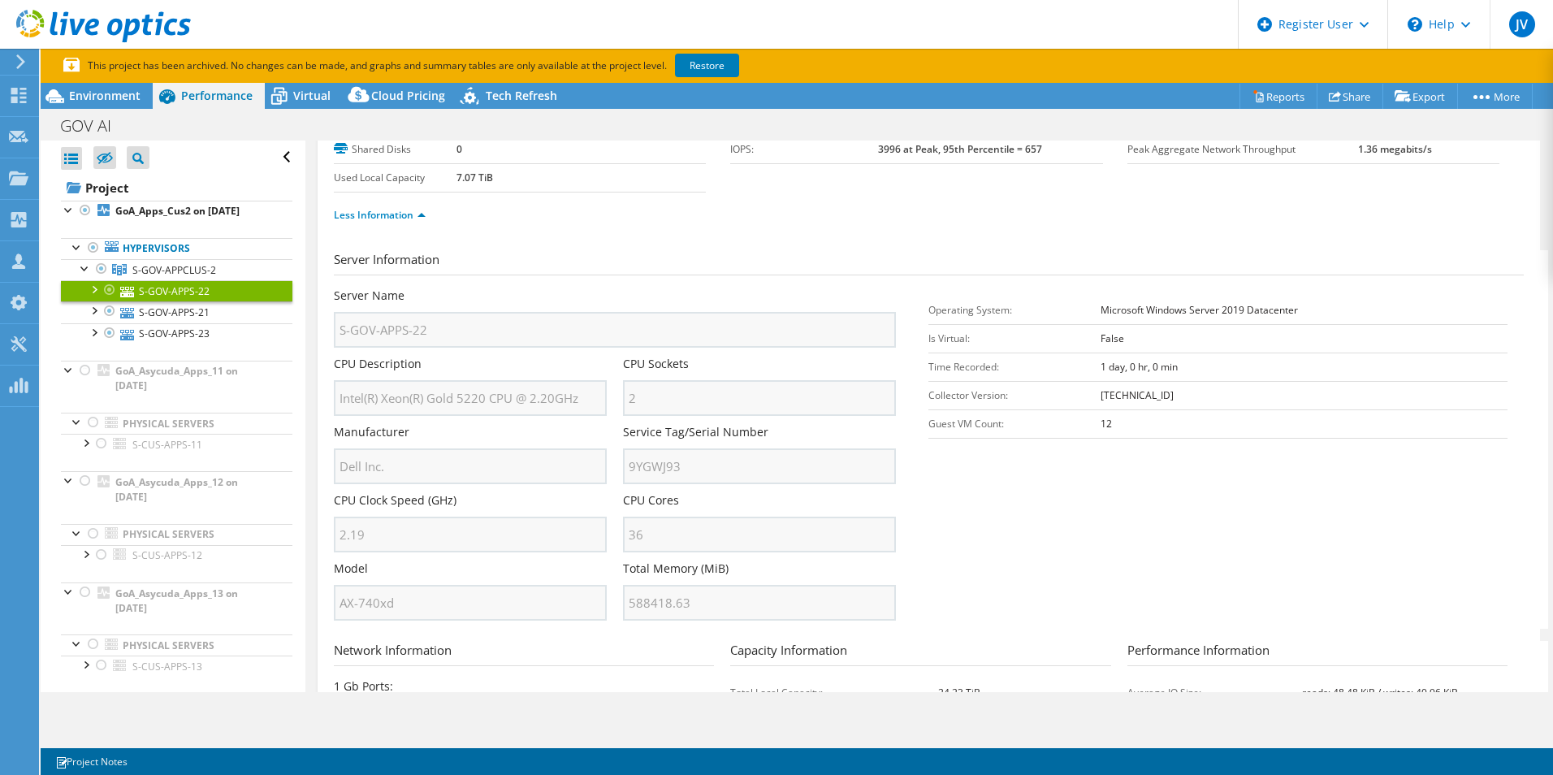
click at [903, 362] on div "CPU Sockets 2" at bounding box center [767, 386] width 289 height 60
click at [903, 358] on div "CPU Sockets 2" at bounding box center [767, 386] width 289 height 60
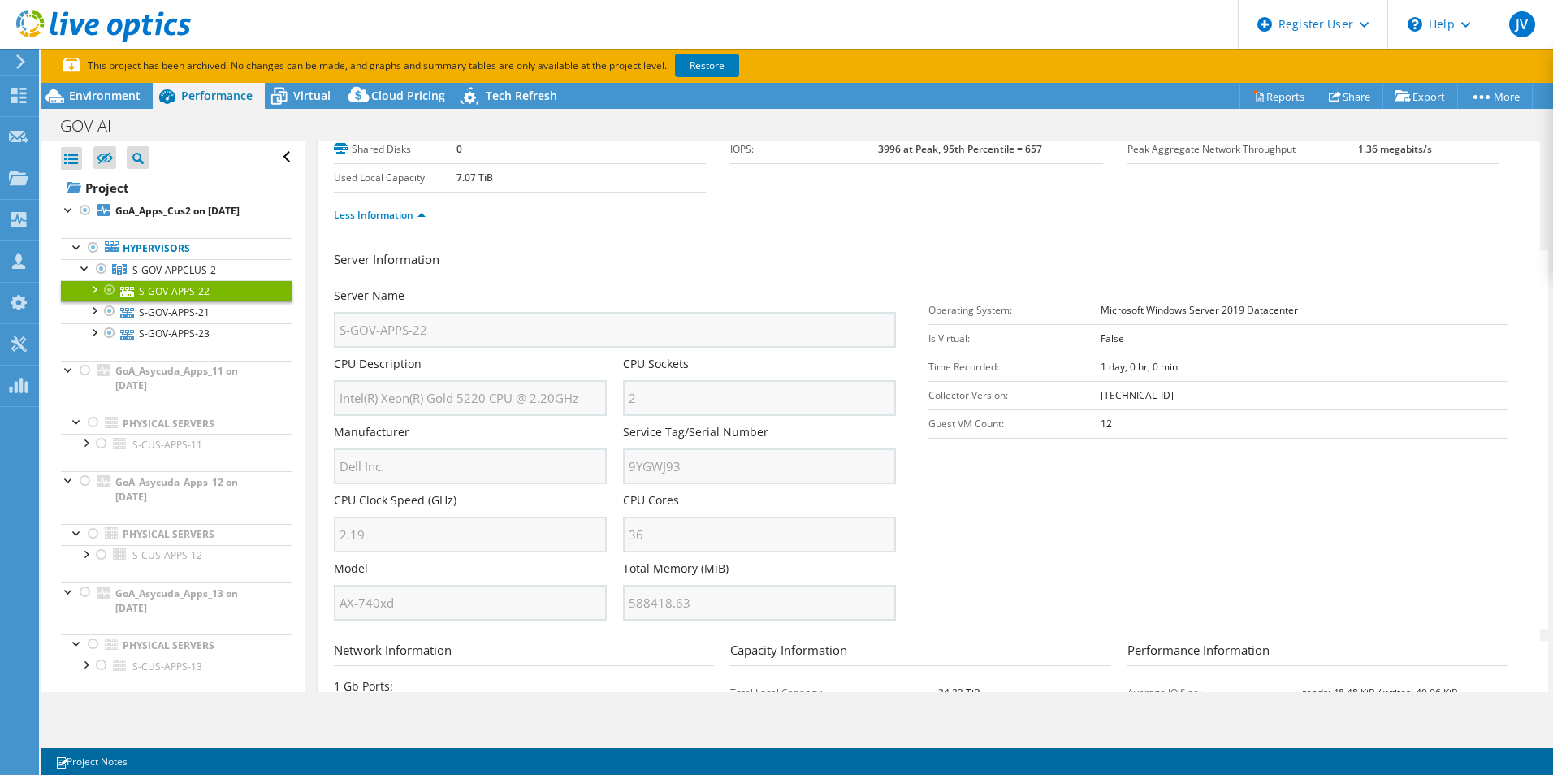
click at [903, 354] on div "Server Name S-GOV-APPS-22" at bounding box center [623, 322] width 578 height 68
click at [904, 353] on div "Server Name S-GOV-APPS-22" at bounding box center [623, 322] width 578 height 68
click at [908, 357] on div "Server Name S-GOV-APPS-22 CPU Description Intel(R) Xeon(R) Gold 5220 CPU @ 2.20…" at bounding box center [631, 458] width 595 height 341
click at [900, 353] on div "Server Name S-GOV-APPS-22" at bounding box center [623, 322] width 578 height 68
click at [901, 357] on div "CPU Sockets 2" at bounding box center [767, 386] width 289 height 60
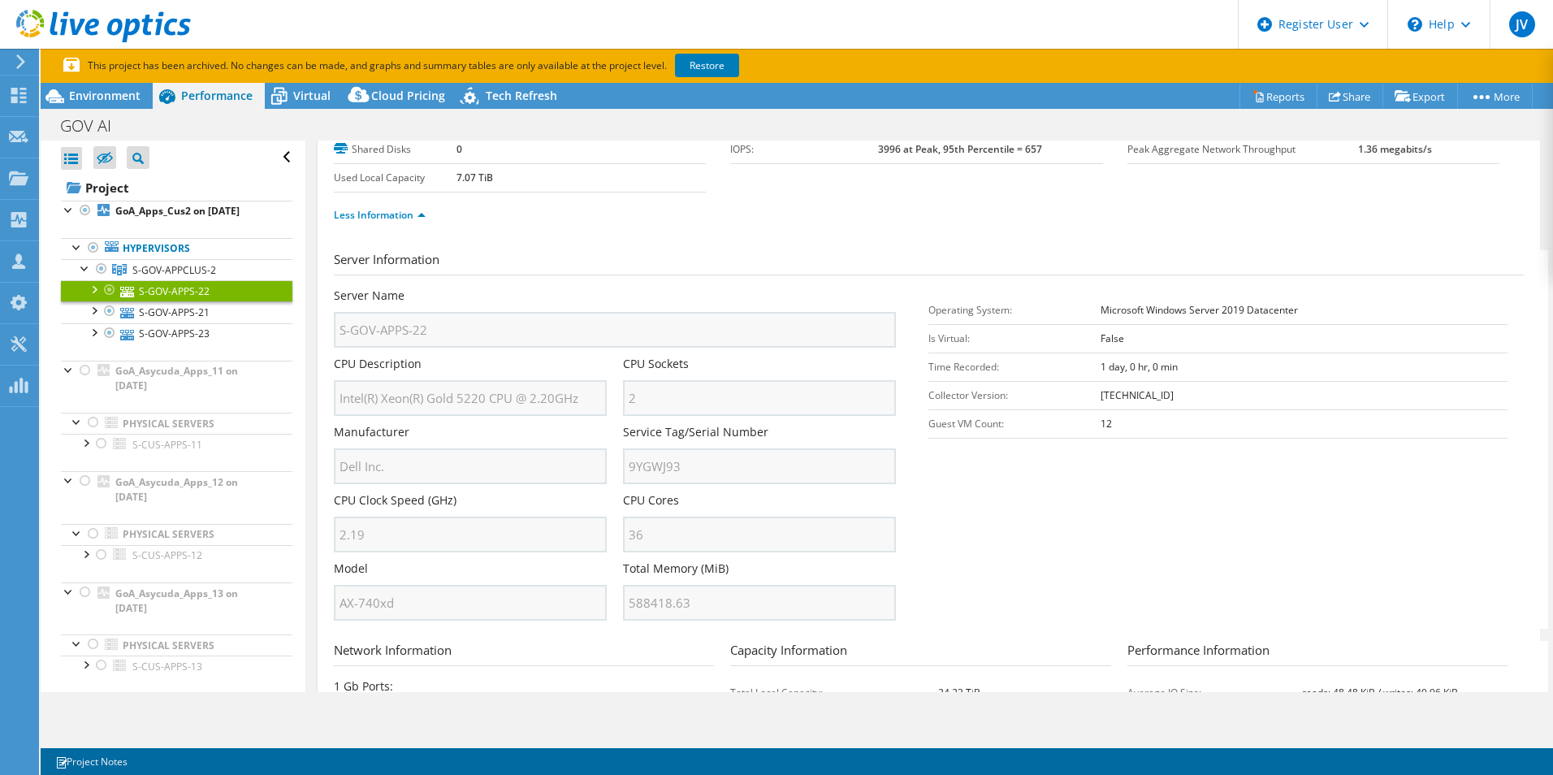
click at [904, 360] on div "CPU Sockets 2" at bounding box center [767, 386] width 289 height 60
click at [906, 356] on div "CPU Sockets 2" at bounding box center [767, 386] width 289 height 60
click at [899, 354] on div "Server Name S-GOV-APPS-22" at bounding box center [623, 322] width 578 height 68
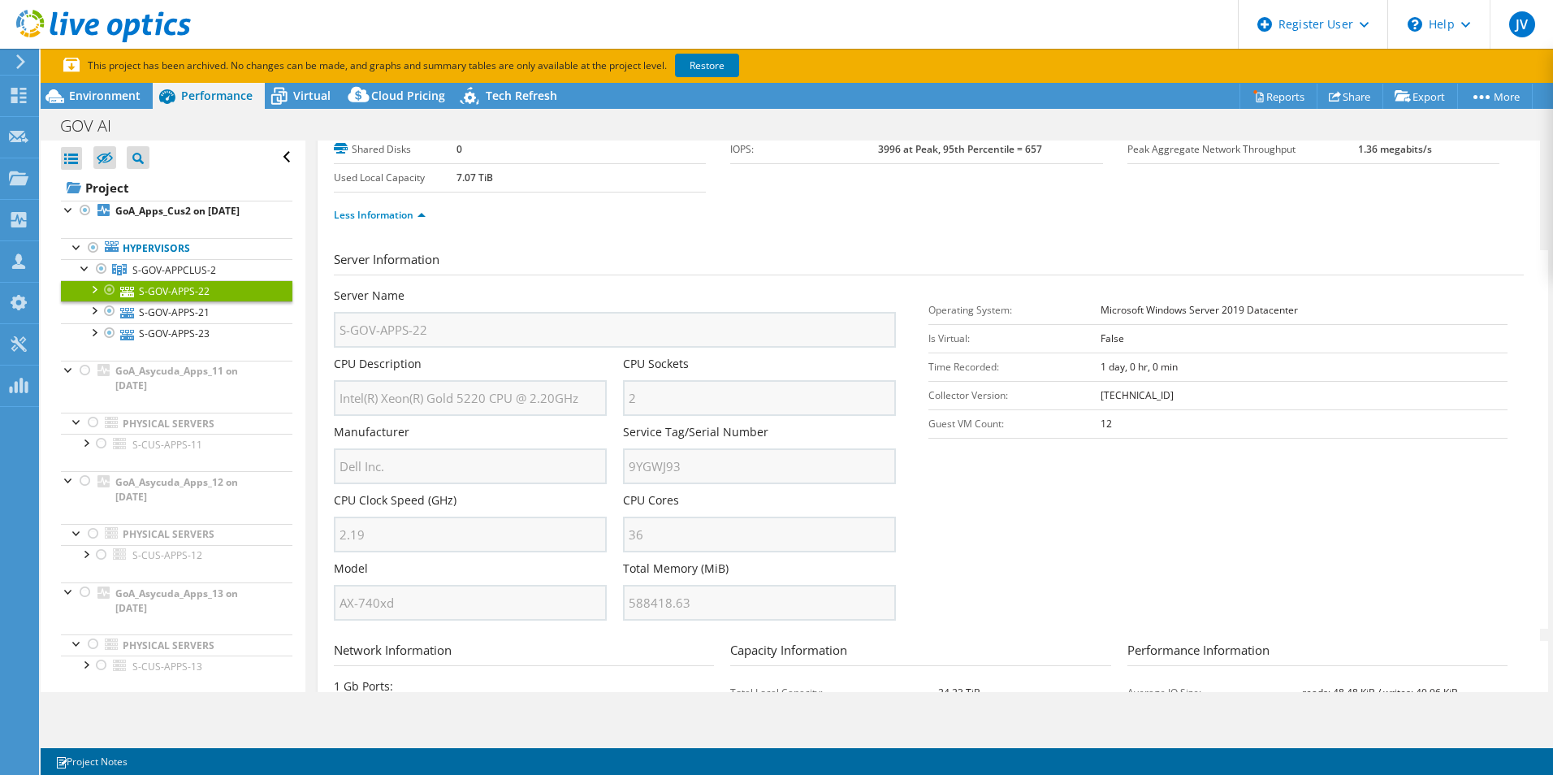
click at [902, 358] on div "CPU Sockets 2" at bounding box center [767, 386] width 289 height 60
click at [902, 363] on div "CPU Sockets 2" at bounding box center [767, 386] width 289 height 60
click at [902, 353] on div "Server Name S-GOV-APPS-22" at bounding box center [623, 322] width 578 height 68
click at [903, 357] on div "CPU Sockets 2" at bounding box center [767, 386] width 289 height 60
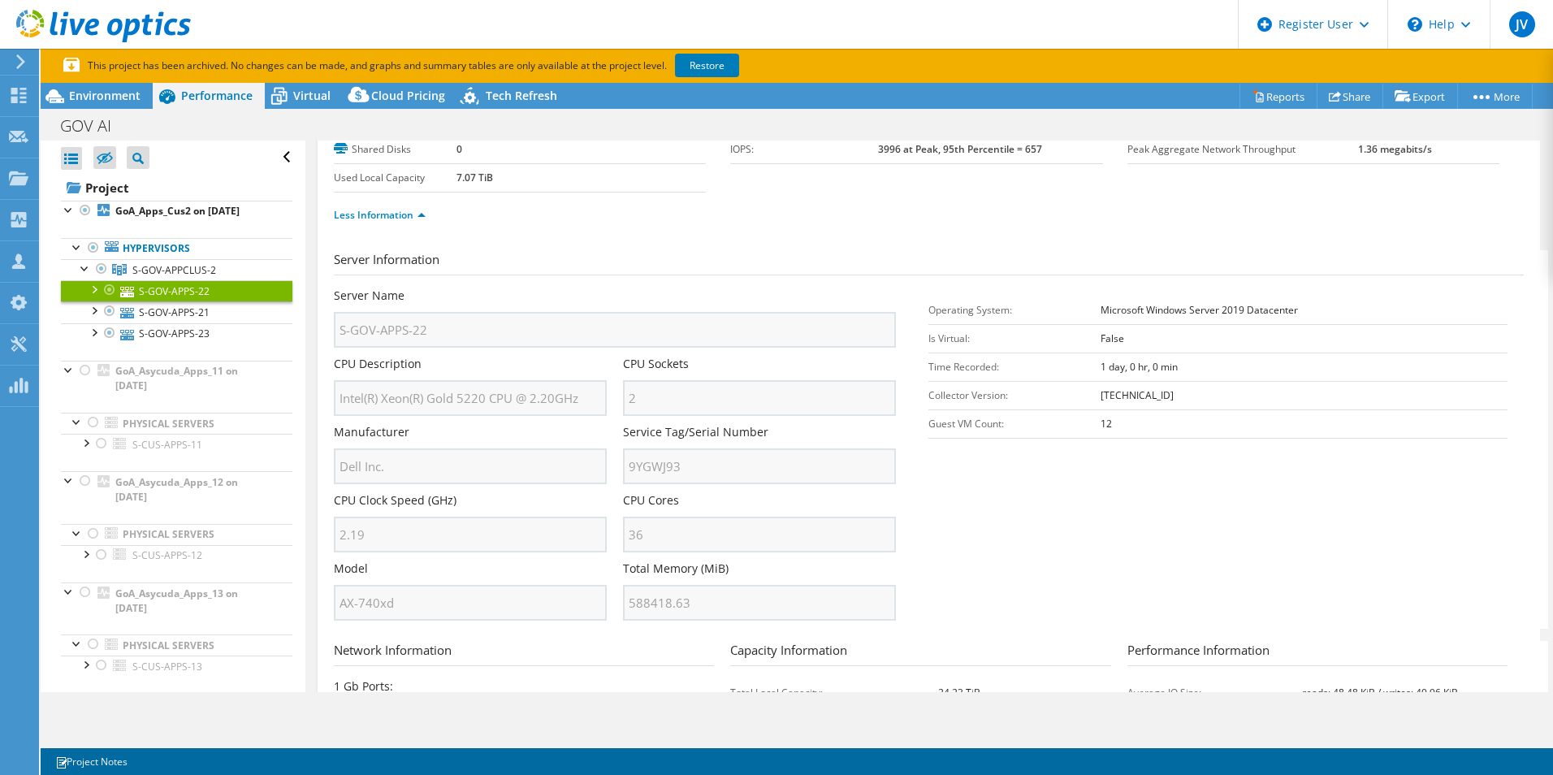
click at [898, 354] on div "Server Name S-GOV-APPS-22" at bounding box center [623, 322] width 578 height 68
click at [905, 357] on div "CPU Sockets 2" at bounding box center [767, 386] width 289 height 60
click at [906, 356] on div "CPU Sockets 2" at bounding box center [767, 386] width 289 height 60
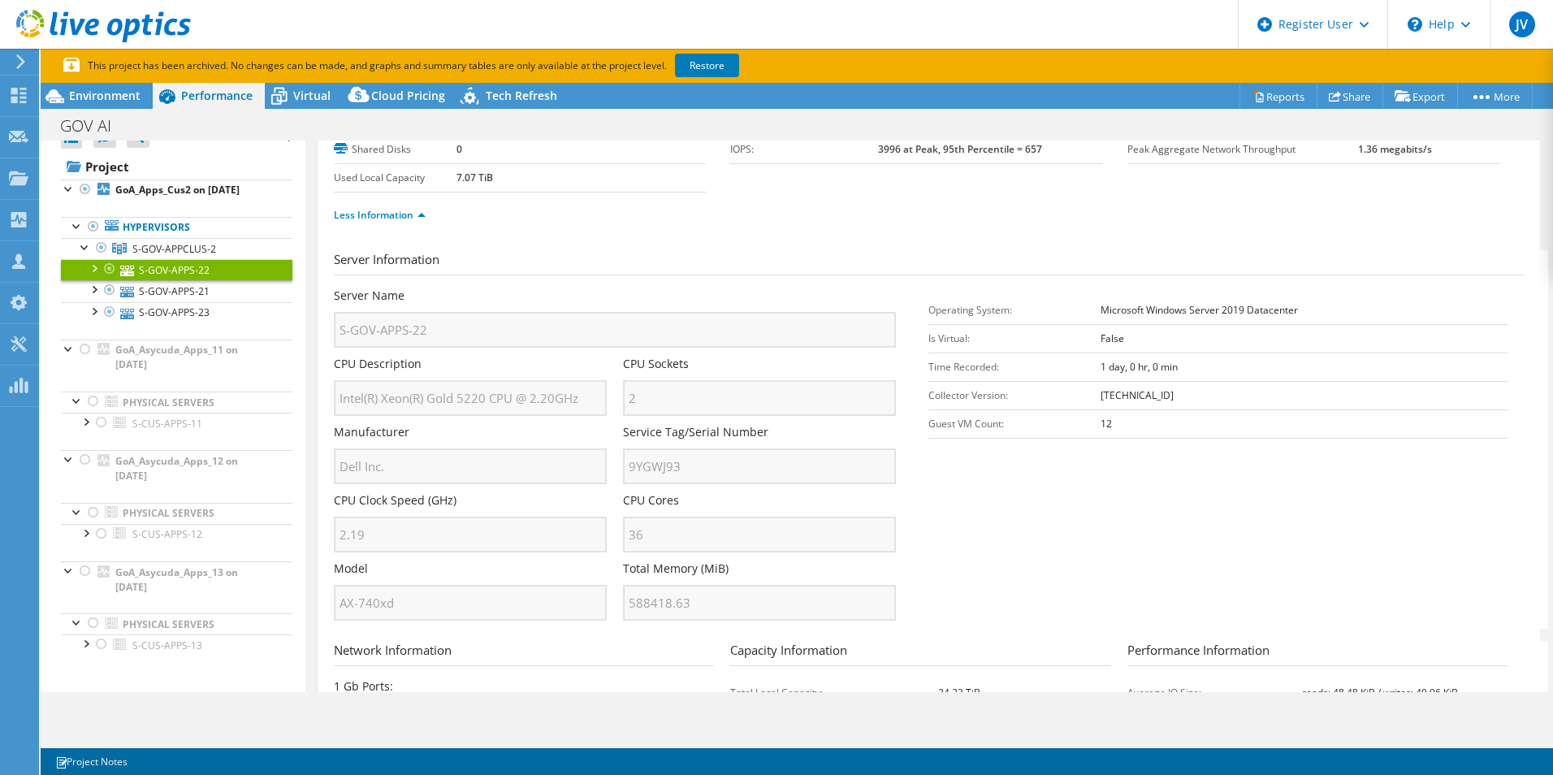
scroll to position [0, 0]
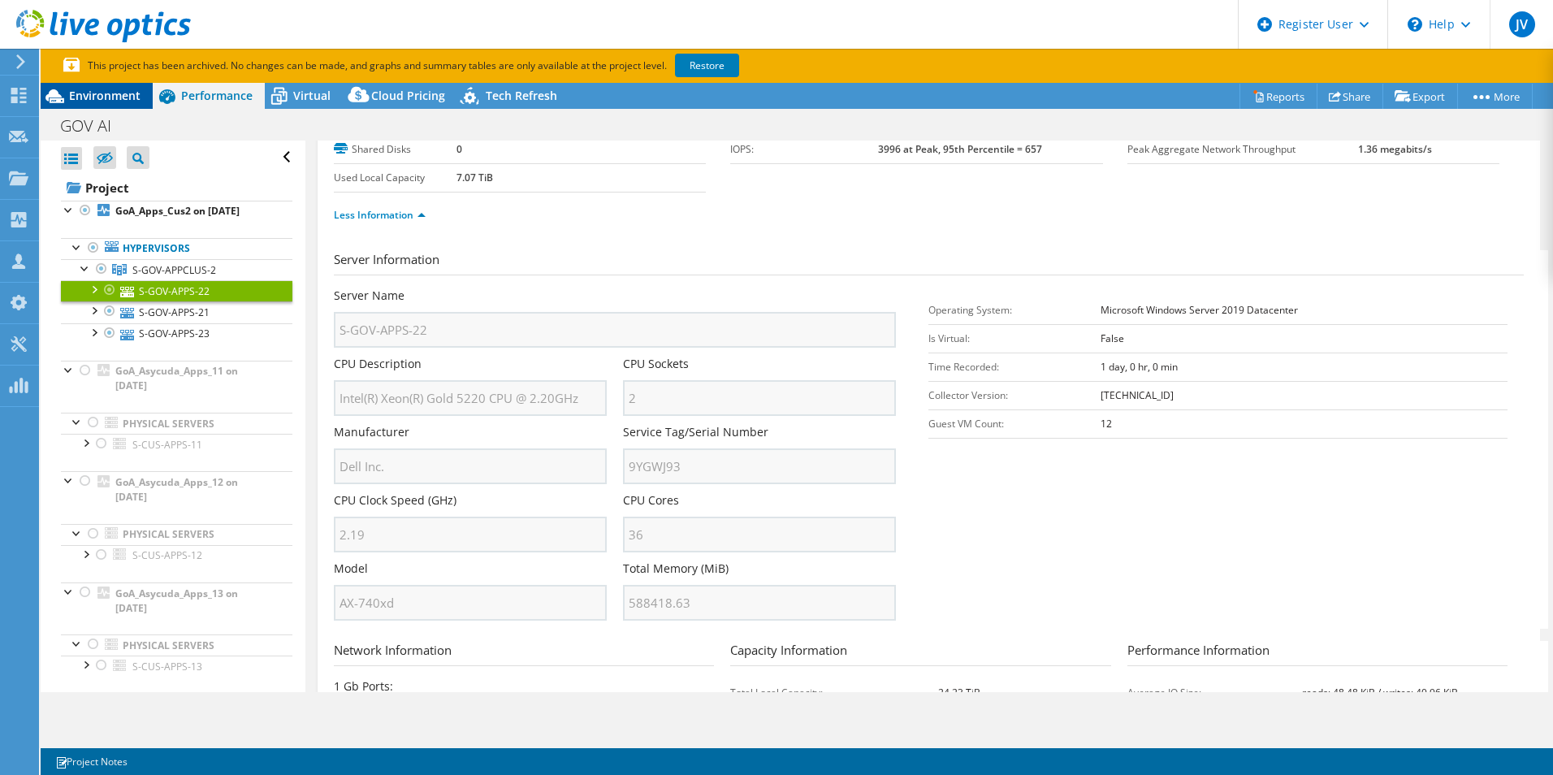
click at [100, 90] on span "Environment" at bounding box center [104, 95] width 71 height 15
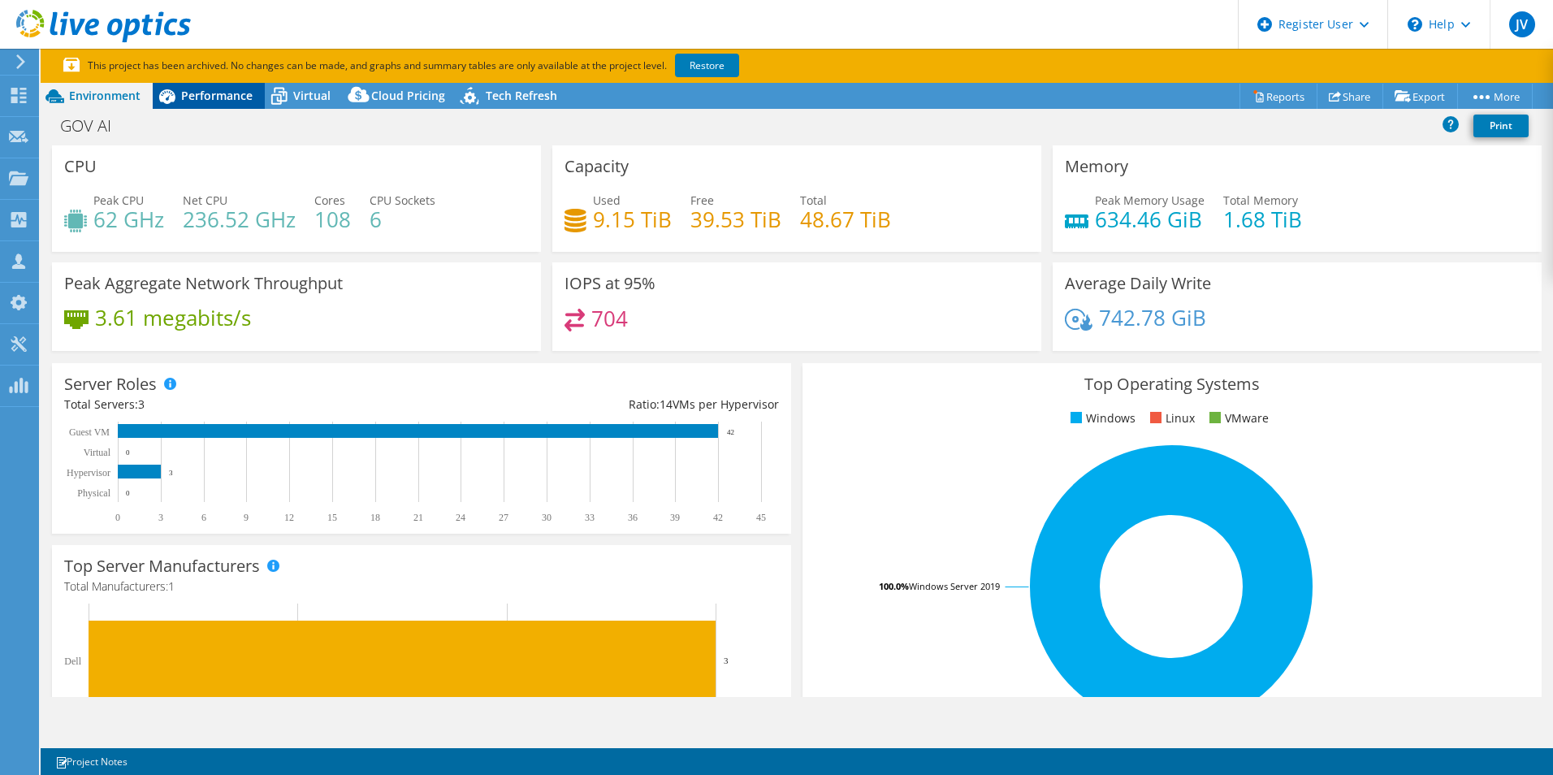
click at [195, 97] on span "Performance" at bounding box center [216, 95] width 71 height 15
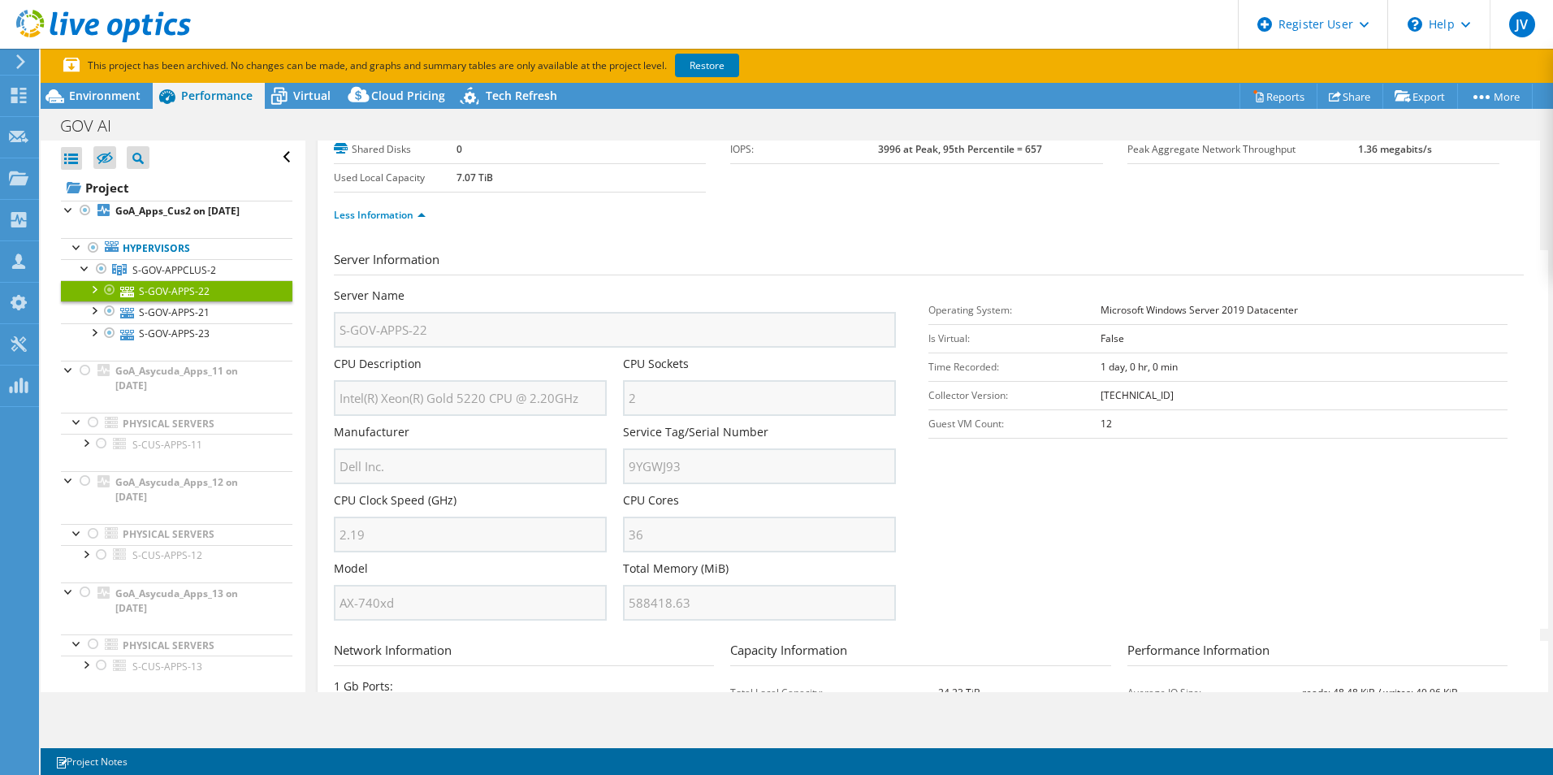
click at [785, 211] on ul "Less Information" at bounding box center [929, 213] width 1190 height 22
click at [724, 192] on div "Less Information" at bounding box center [929, 214] width 1190 height 45
click at [710, 180] on div "Operating System Microsoft Windows Server 2019 Datacenter Local Disks 5 Shared …" at bounding box center [532, 136] width 396 height 114
click at [707, 187] on div "Operating System Microsoft Windows Server 2019 Datacenter Local Disks 5 Shared …" at bounding box center [532, 136] width 396 height 114
click at [707, 212] on ul "Less Information" at bounding box center [929, 213] width 1190 height 22
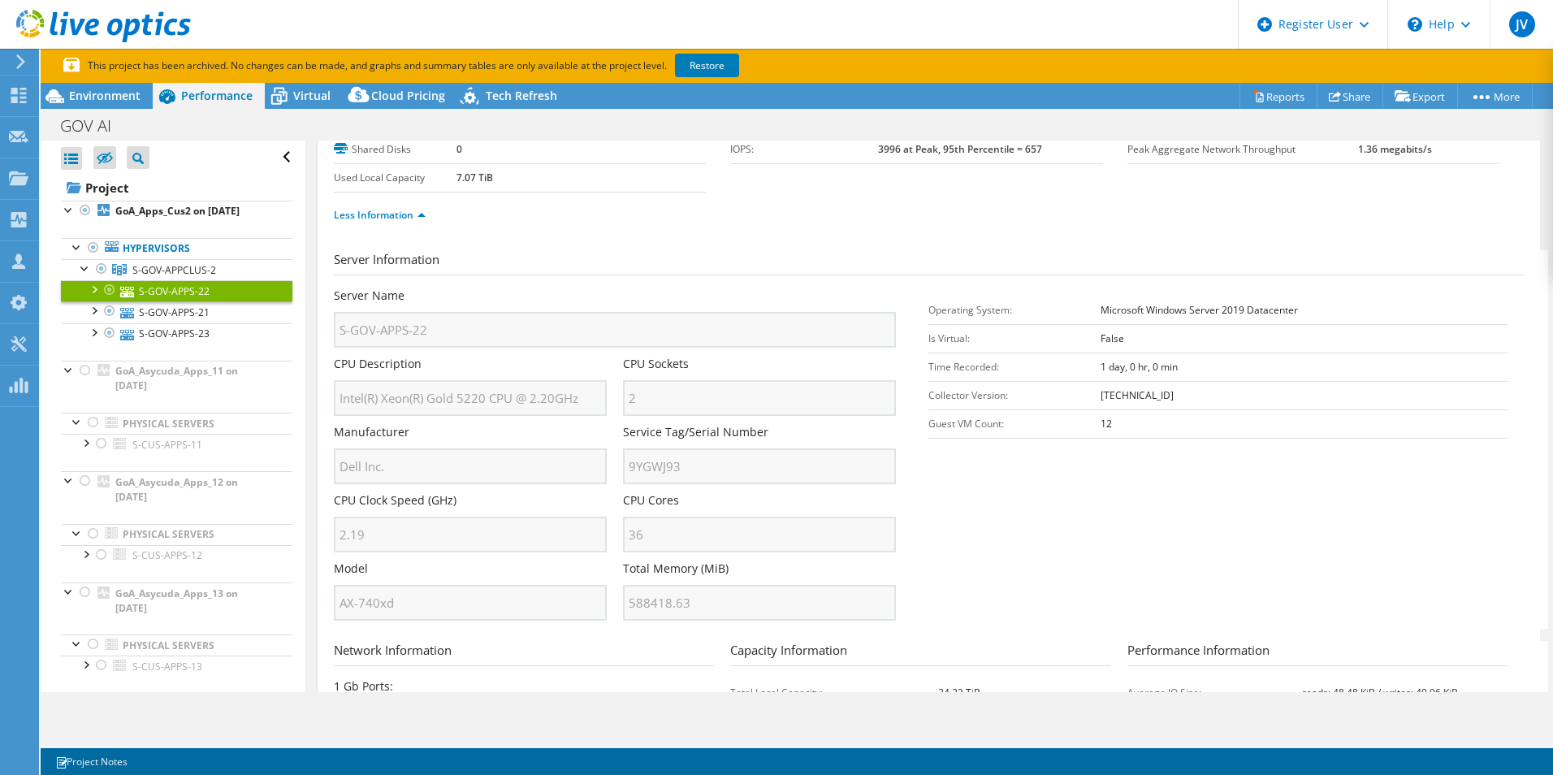
click at [710, 217] on ul "Less Information" at bounding box center [929, 213] width 1190 height 22
click at [716, 193] on div "Less Information" at bounding box center [929, 214] width 1190 height 45
click at [136, 98] on span "Environment" at bounding box center [104, 95] width 71 height 15
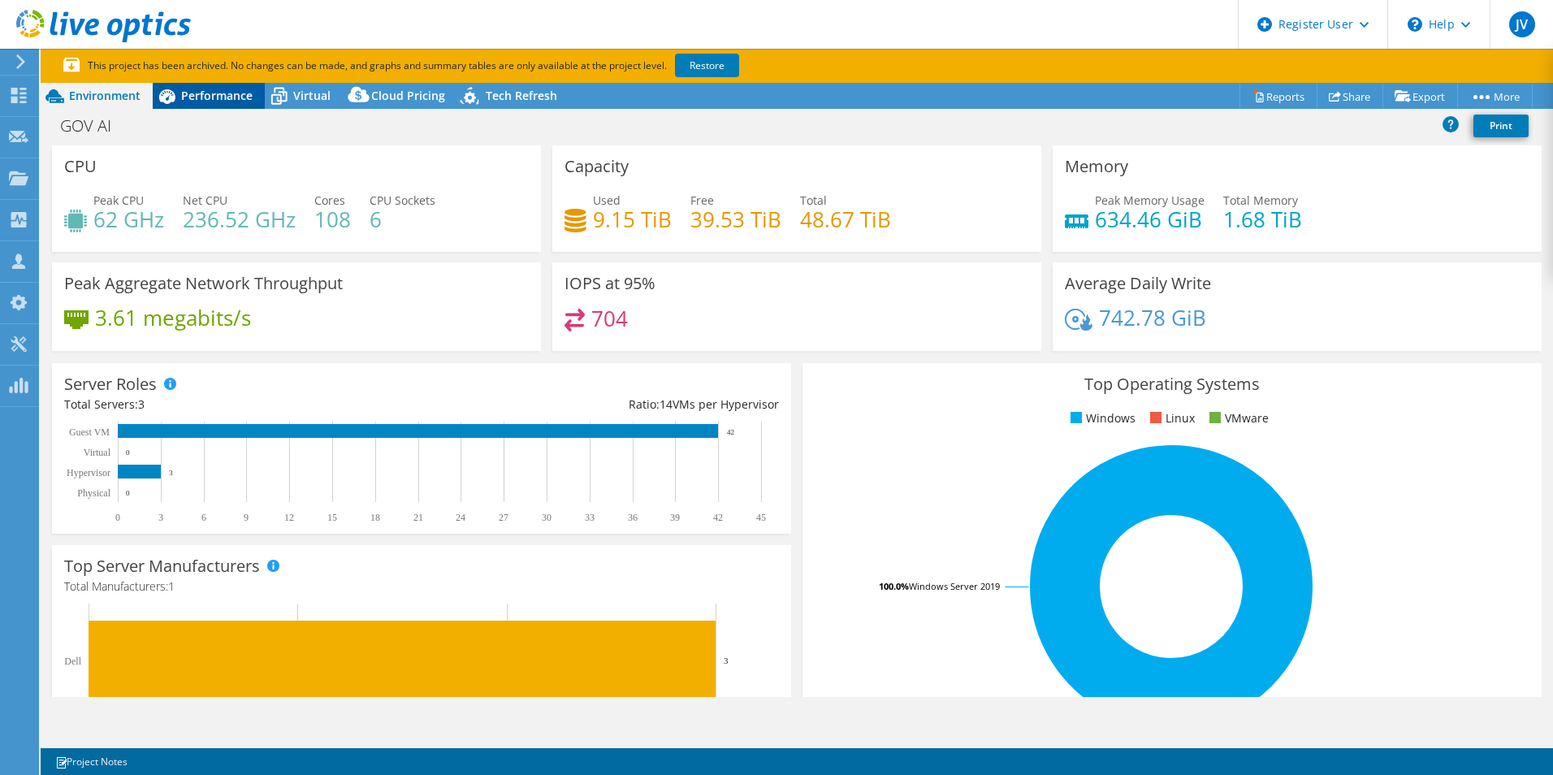
click at [229, 91] on span "Performance" at bounding box center [216, 95] width 71 height 15
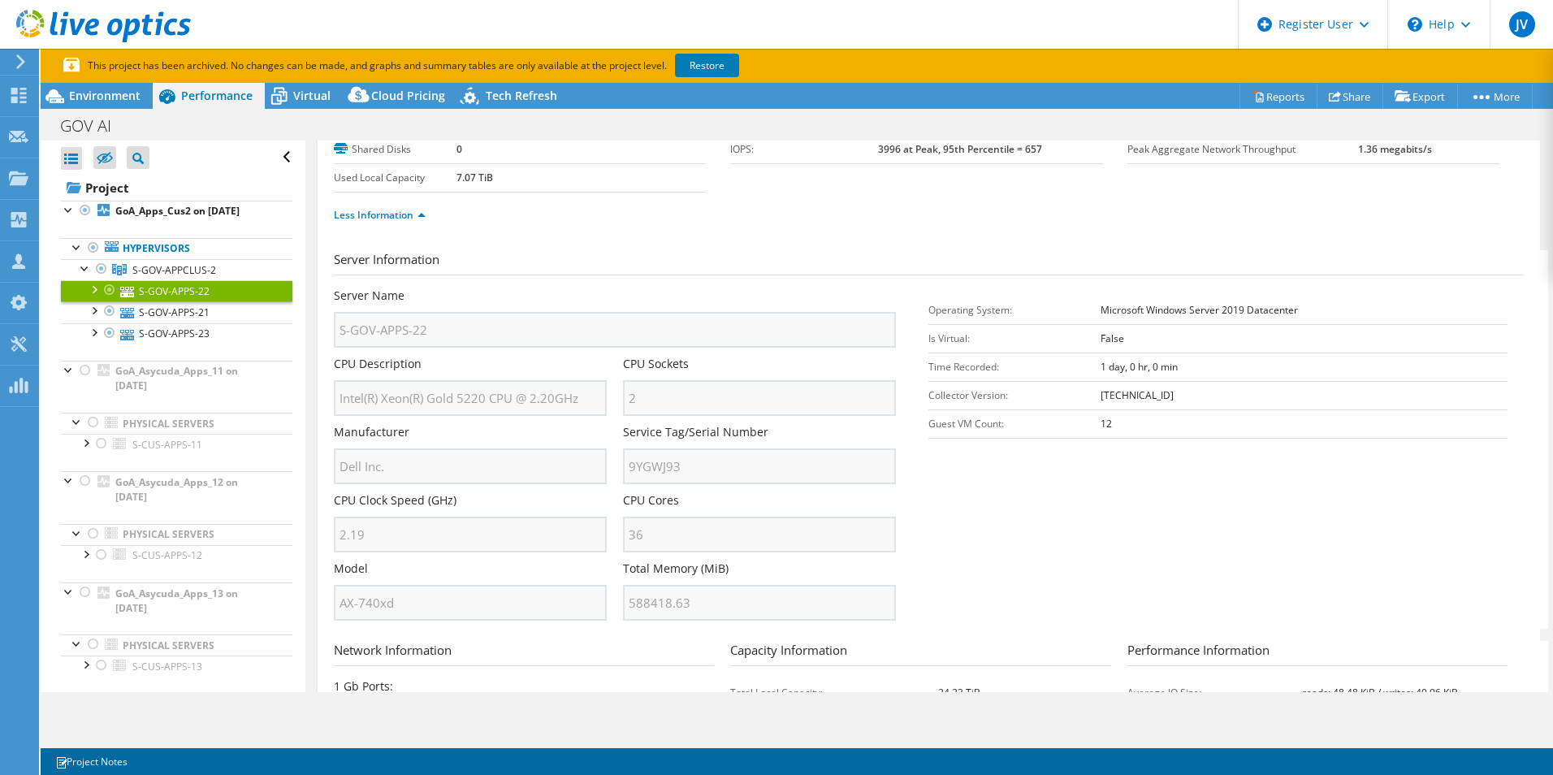
scroll to position [21, 0]
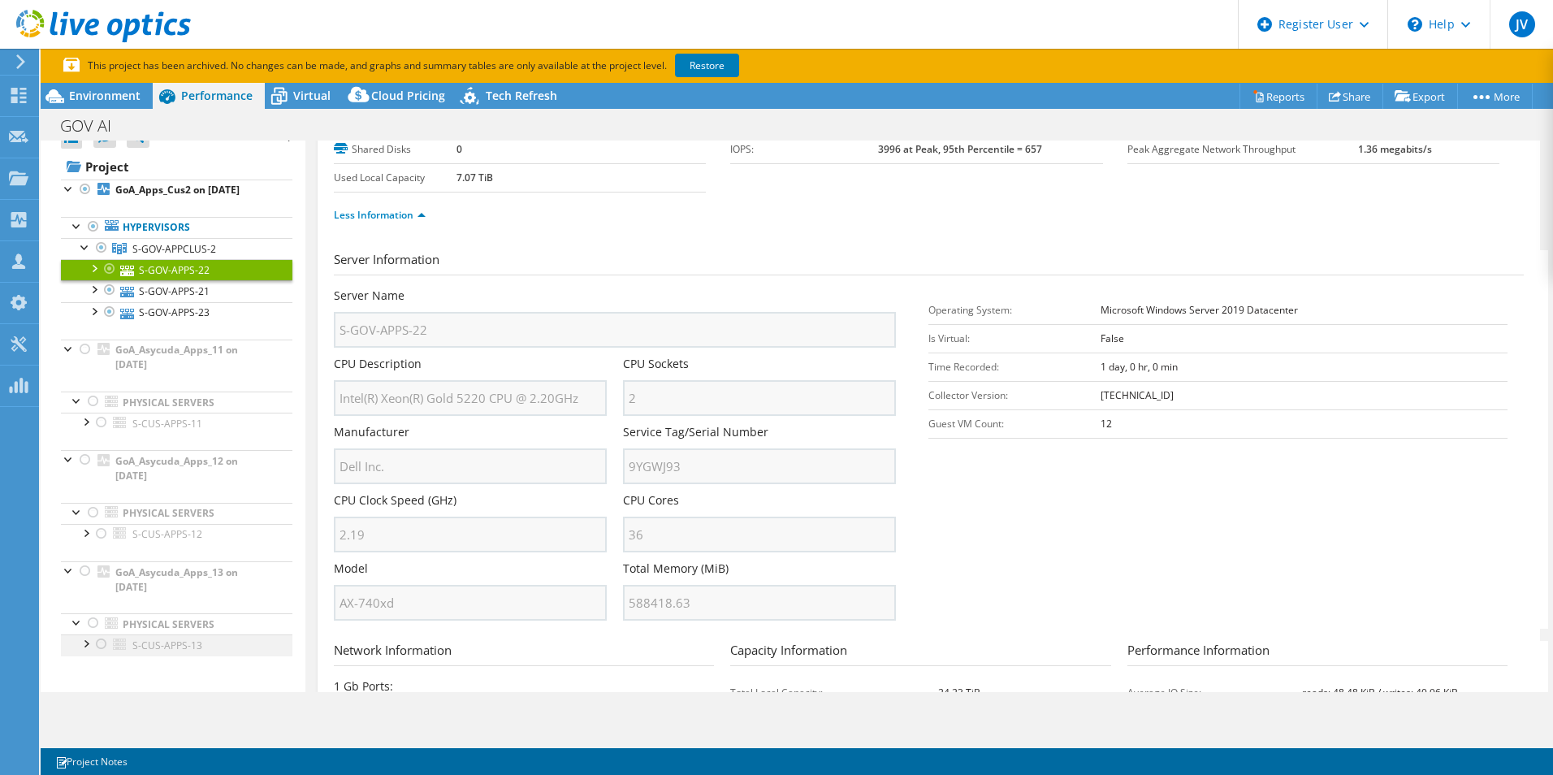
click at [84, 645] on div at bounding box center [85, 642] width 16 height 16
click at [88, 533] on div at bounding box center [85, 532] width 16 height 16
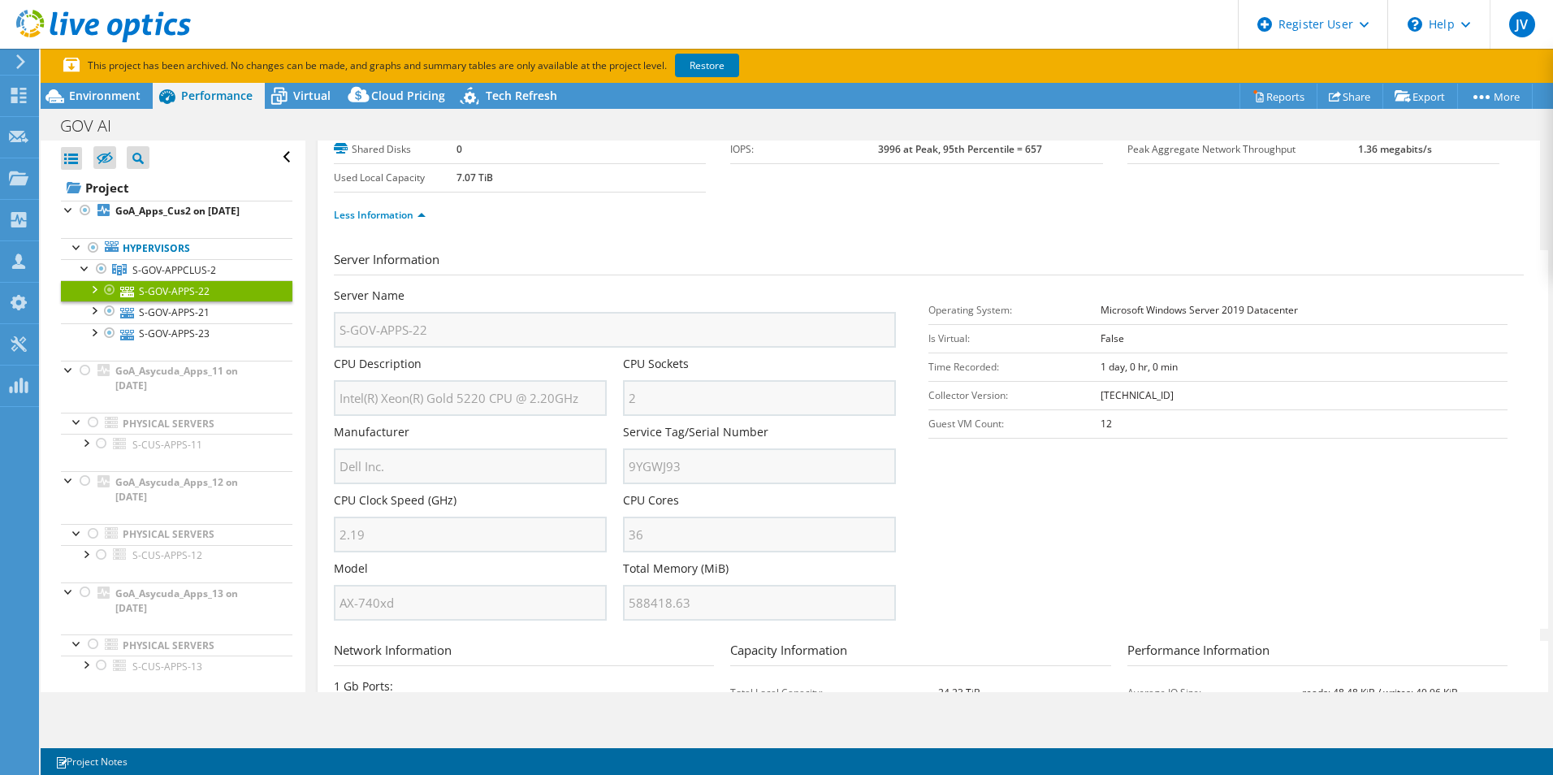
click at [612, 435] on div "Manufacturer Dell Inc." at bounding box center [478, 454] width 289 height 60
click at [608, 425] on div "Manufacturer Dell Inc." at bounding box center [478, 454] width 289 height 60
click at [608, 424] on div "Manufacturer Dell Inc." at bounding box center [478, 454] width 289 height 60
click at [608, 288] on div "Server Name S-GOV-APPS-22 CPU Description Intel(R) Xeon(R) Gold 5220 CPU @ 2.20…" at bounding box center [623, 288] width 579 height 0
drag, startPoint x: 608, startPoint y: 422, endPoint x: 613, endPoint y: 437, distance: 15.4
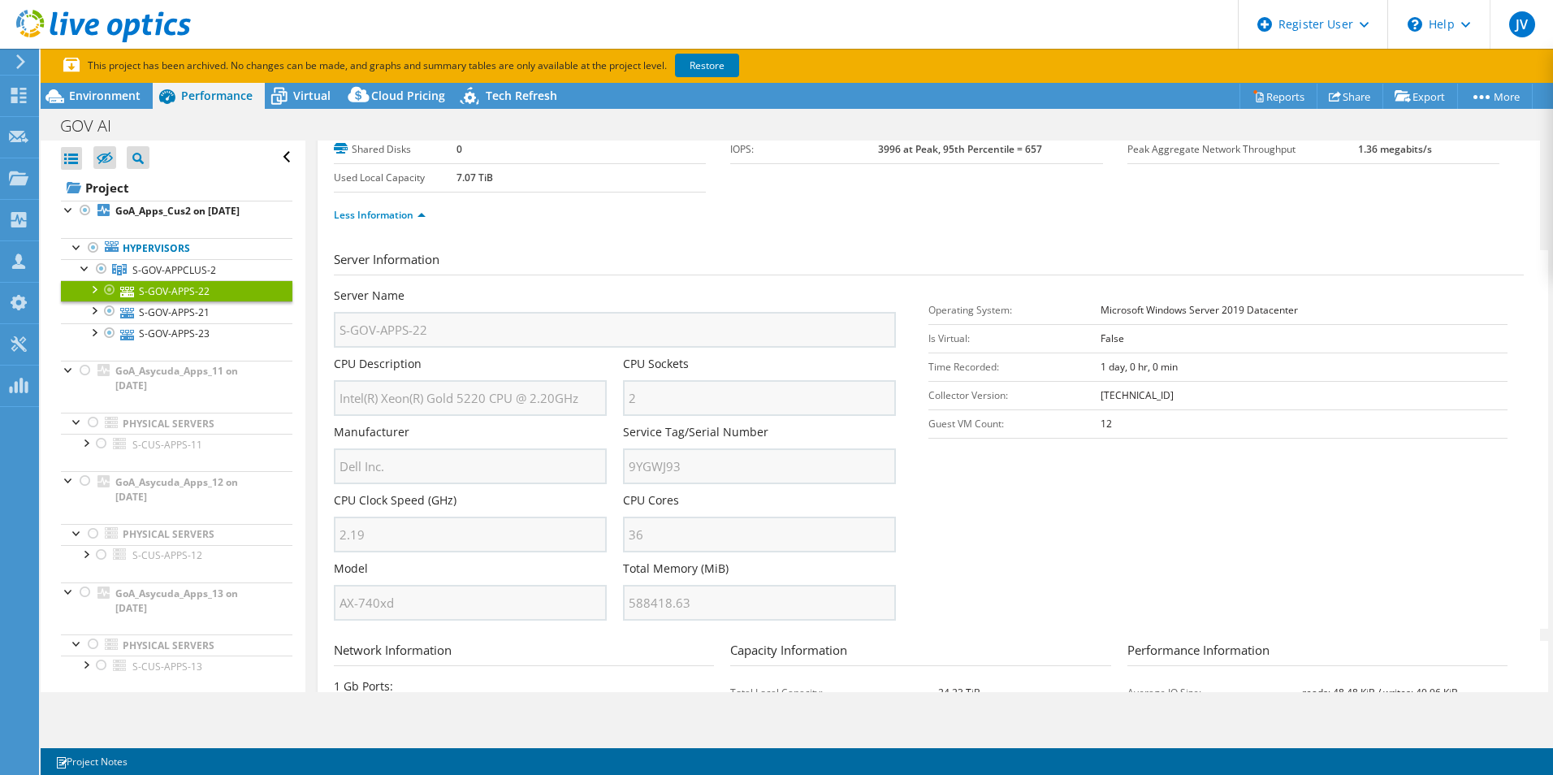
click at [613, 437] on div "Manufacturer Dell Inc." at bounding box center [478, 454] width 289 height 60
click at [612, 381] on div "CPU Description Intel(R) Xeon(R) Gold 5220 CPU @ 2.20GHz" at bounding box center [478, 386] width 289 height 60
click at [85, 92] on span "Environment" at bounding box center [104, 95] width 71 height 15
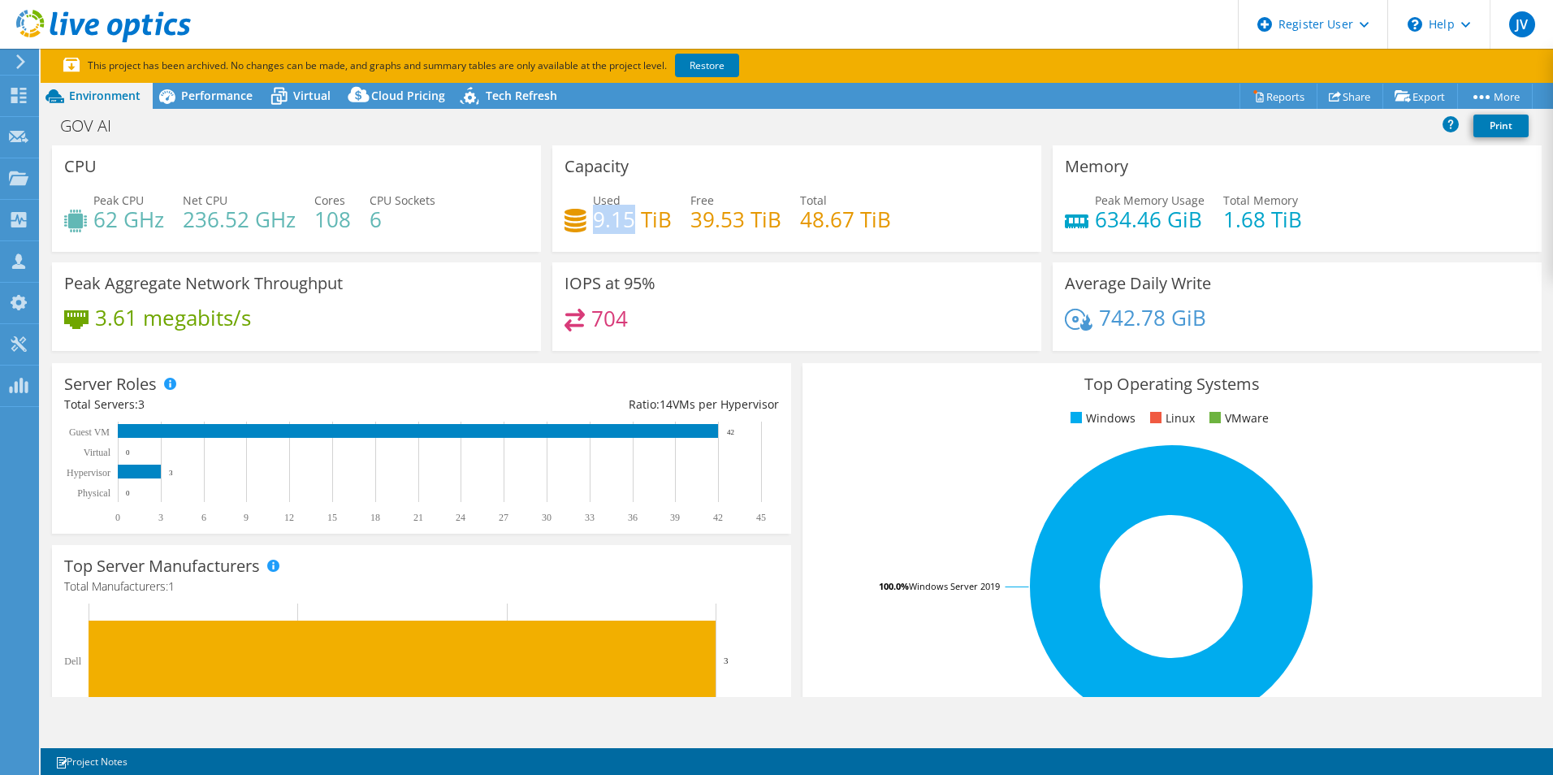
drag, startPoint x: 590, startPoint y: 220, endPoint x: 628, endPoint y: 218, distance: 37.4
click at [628, 218] on h4 "9.15 TiB" at bounding box center [632, 219] width 79 height 18
click at [315, 97] on span "Virtual" at bounding box center [311, 95] width 37 height 15
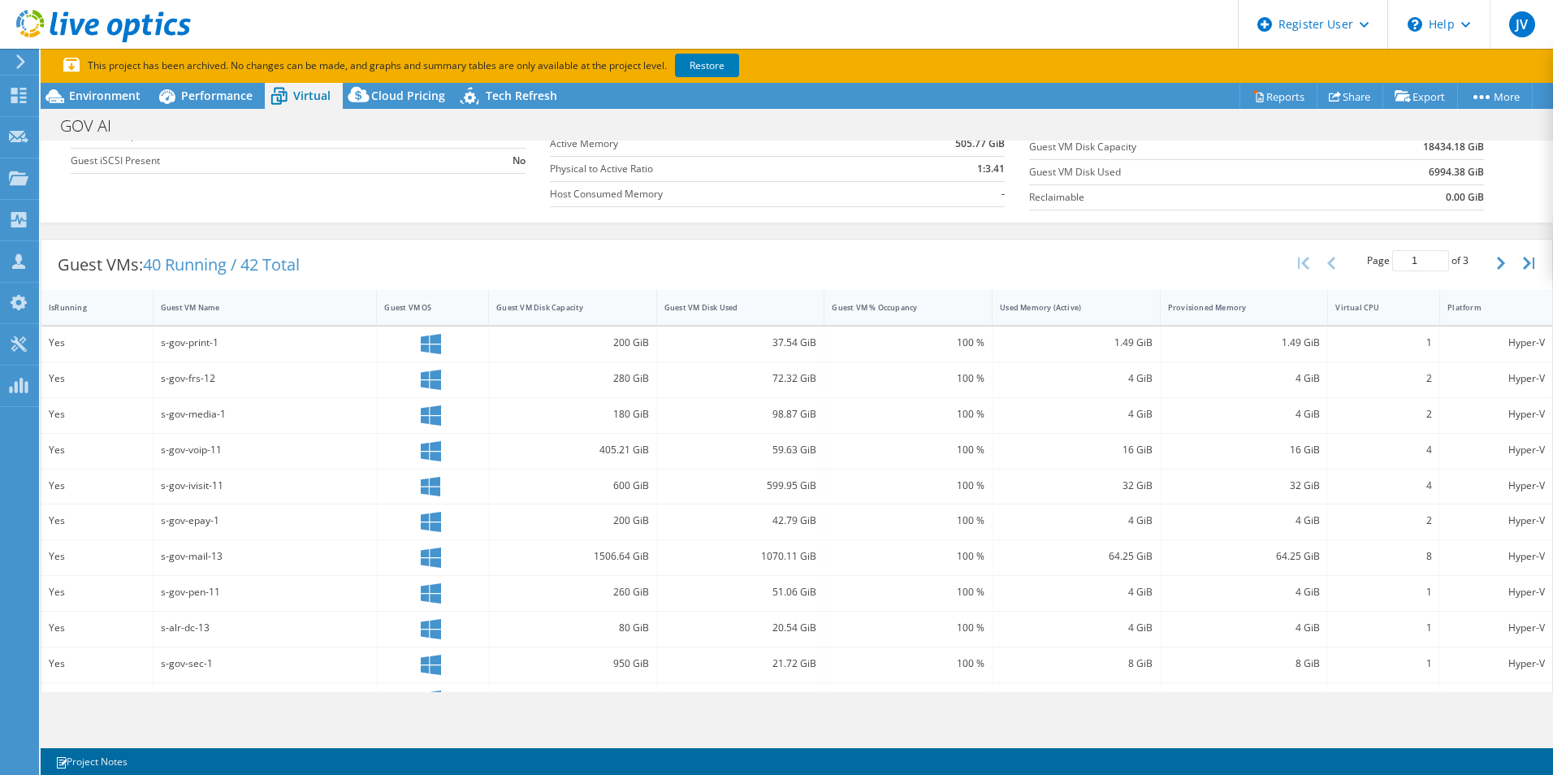
scroll to position [244, 0]
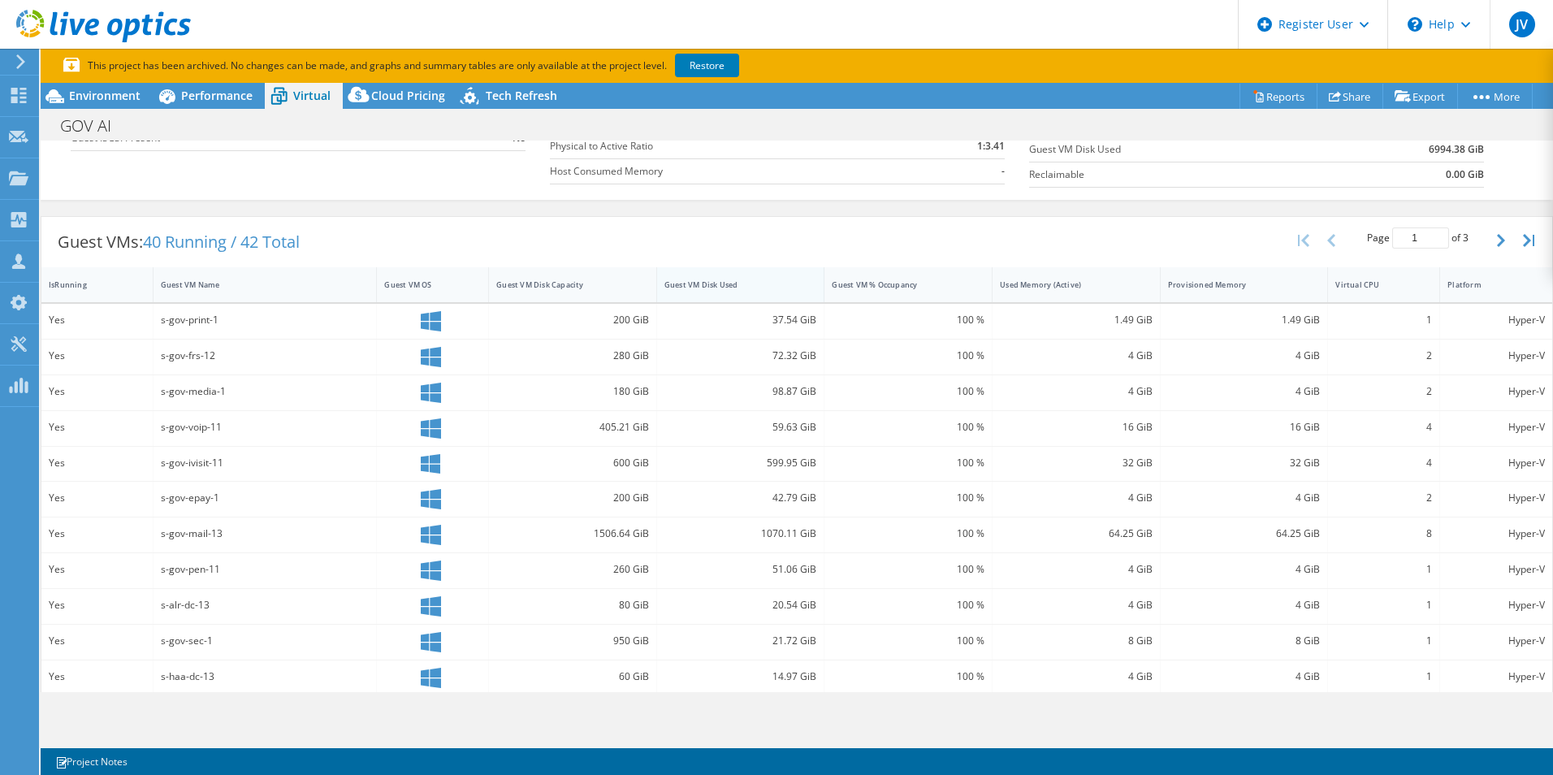
click at [761, 293] on div "Guest VM Disk Used" at bounding box center [731, 284] width 148 height 25
click at [762, 279] on div "Guest VM Disk Used" at bounding box center [730, 284] width 133 height 11
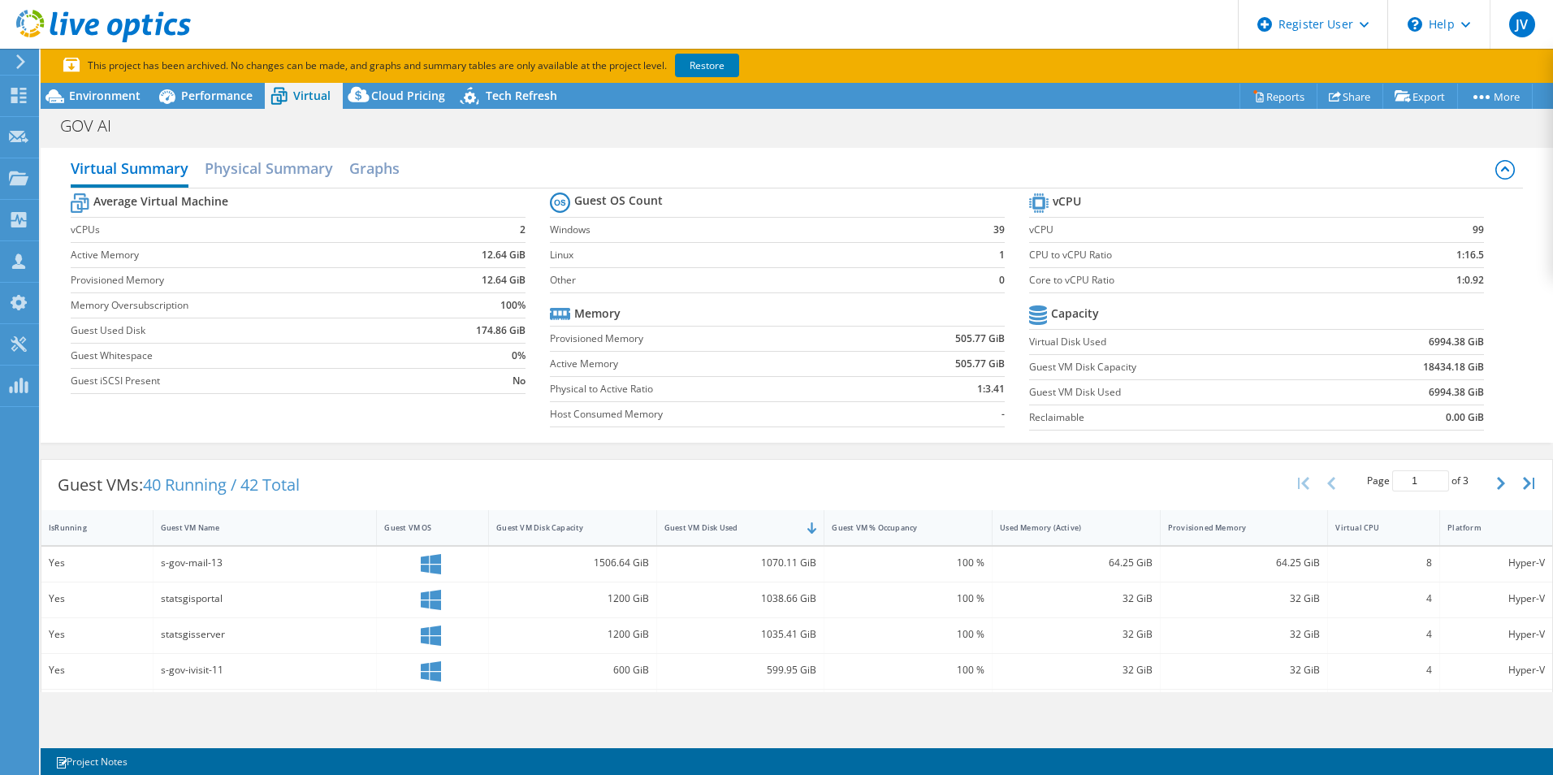
scroll to position [0, 0]
drag, startPoint x: 163, startPoint y: 562, endPoint x: 231, endPoint y: 560, distance: 67.4
click at [231, 560] on div "s-gov-mail-13" at bounding box center [265, 564] width 209 height 18
click at [494, 474] on div "Guest VMs: 40 Running / 42 Total Page 1 of 3 5 rows 10 rows 20 rows 25 rows 50 …" at bounding box center [796, 486] width 1511 height 50
